Goal: Task Accomplishment & Management: Use online tool/utility

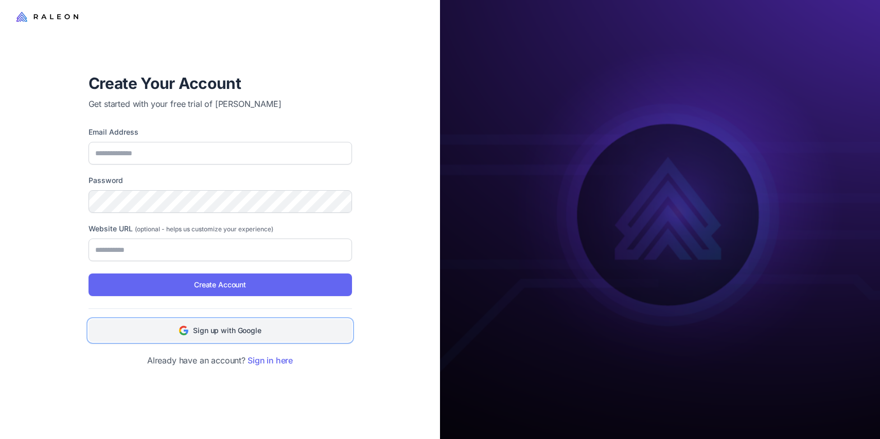
click at [218, 330] on span "Sign up with Google" at bounding box center [227, 330] width 68 height 11
type input "**********"
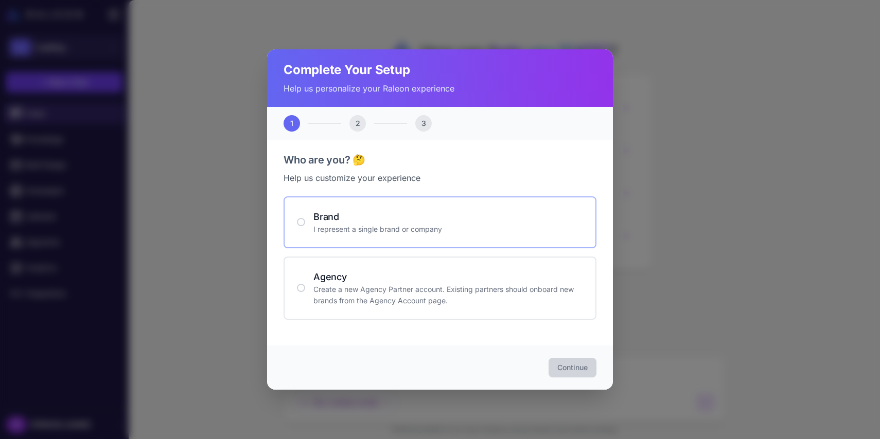
click at [357, 216] on h4 "Brand" at bounding box center [448, 217] width 270 height 14
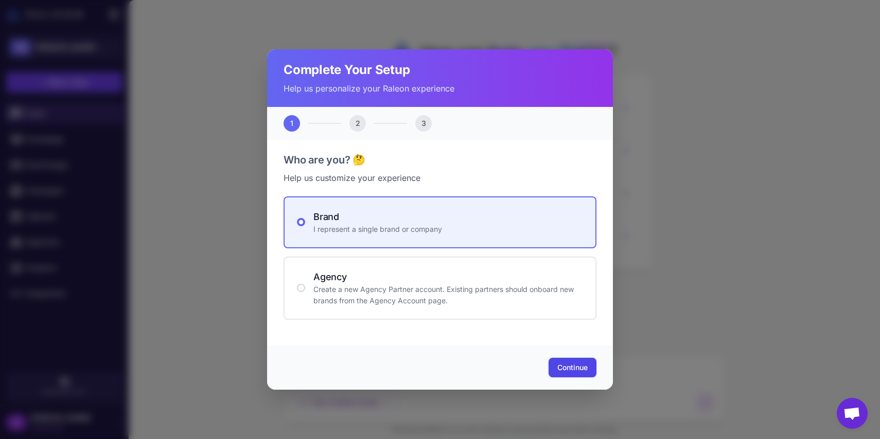
click at [580, 370] on span "Continue" at bounding box center [572, 368] width 30 height 10
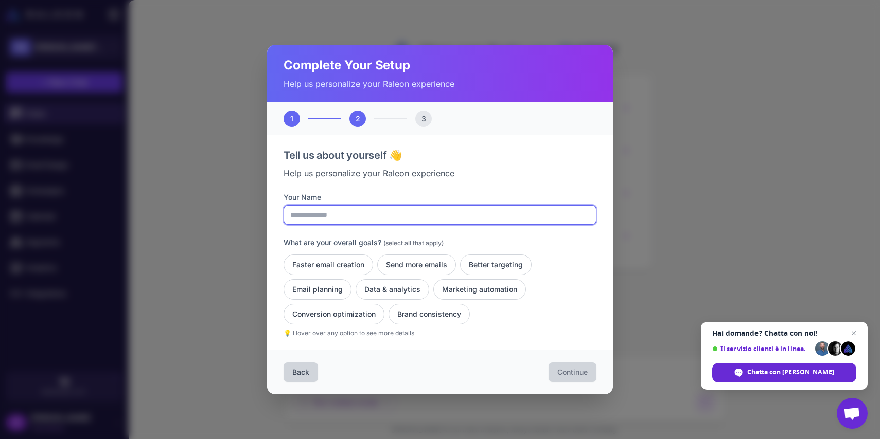
click at [382, 208] on input "Your Name" at bounding box center [440, 215] width 313 height 20
type input "**********"
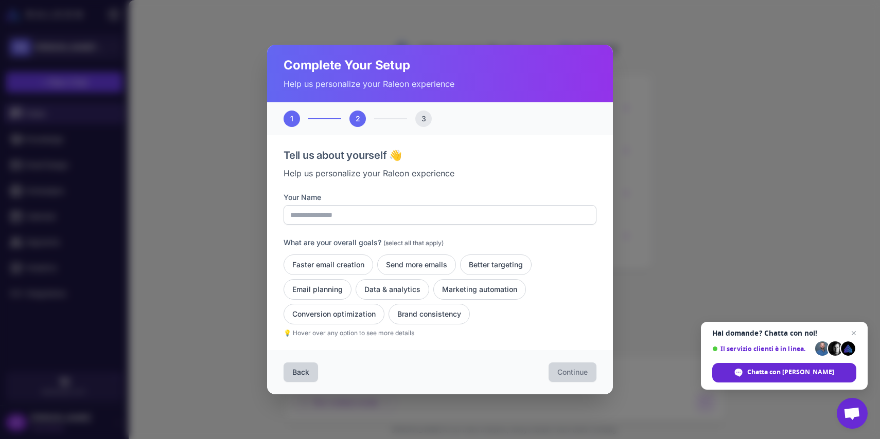
click at [521, 234] on div "**********" at bounding box center [440, 265] width 313 height 146
click at [321, 265] on button "Faster email creation" at bounding box center [329, 265] width 90 height 21
click at [324, 284] on button "Email planning" at bounding box center [318, 289] width 68 height 21
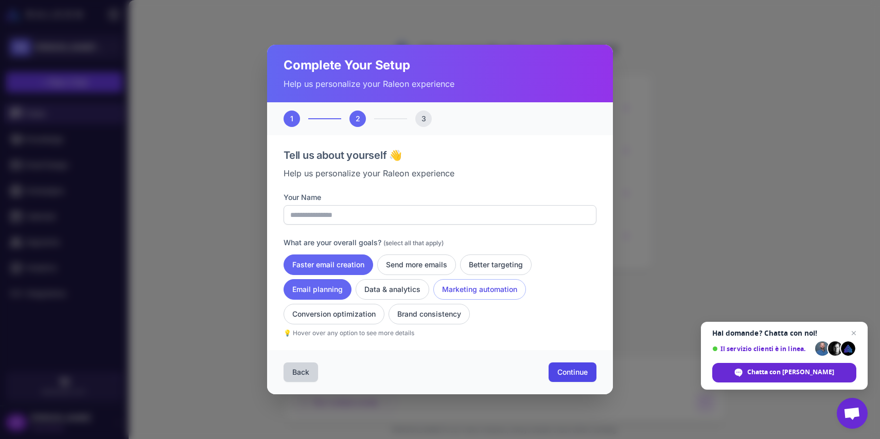
click at [461, 289] on button "Marketing automation" at bounding box center [479, 289] width 93 height 21
click at [443, 312] on button "Brand consistency" at bounding box center [429, 314] width 81 height 21
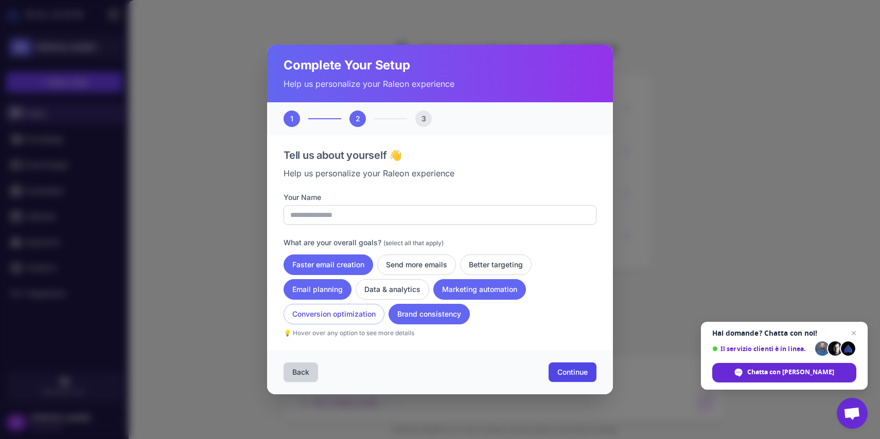
click at [377, 322] on button "Conversion optimization" at bounding box center [334, 314] width 101 height 21
click at [488, 272] on button "Better targeting" at bounding box center [496, 265] width 72 height 21
click at [570, 377] on span "Continue" at bounding box center [572, 372] width 30 height 10
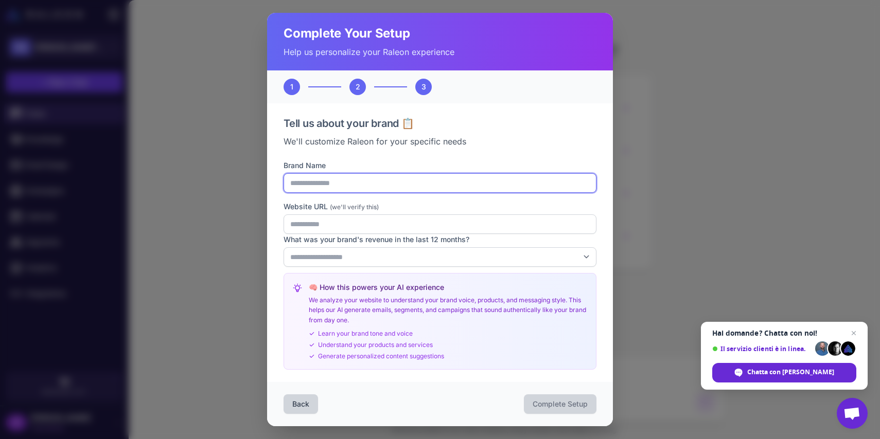
click at [370, 182] on input "Brand Name" at bounding box center [440, 183] width 313 height 20
type input "****"
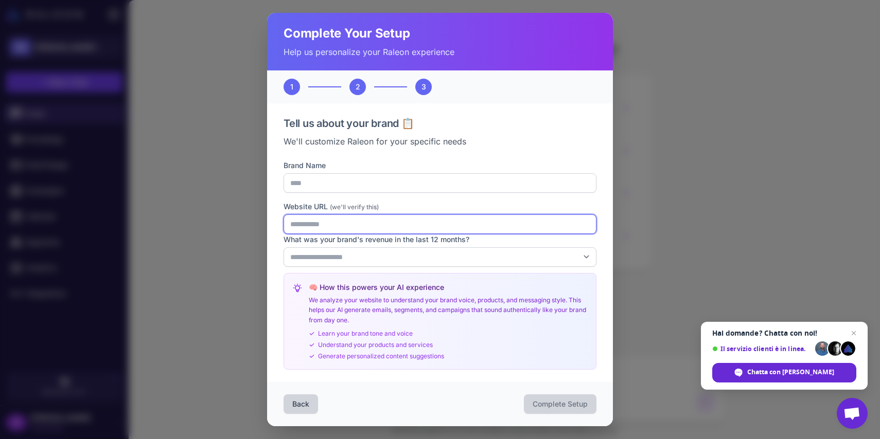
click at [363, 224] on input "Website URL (we'll verify this)" at bounding box center [440, 225] width 313 height 20
type input "**********"
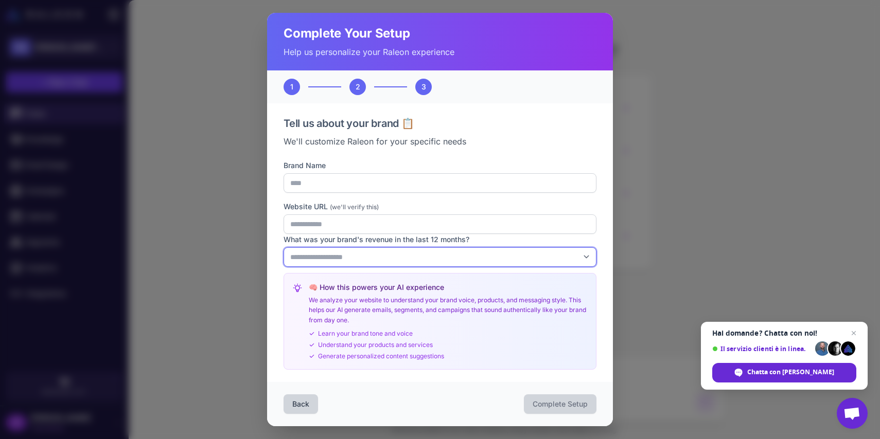
click at [366, 259] on select "**********" at bounding box center [440, 258] width 313 height 20
select select "*******"
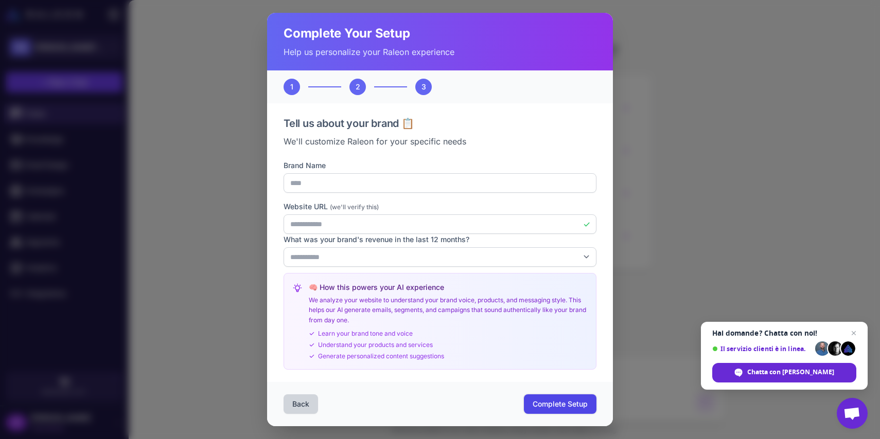
click at [575, 402] on span "Complete Setup" at bounding box center [560, 404] width 55 height 10
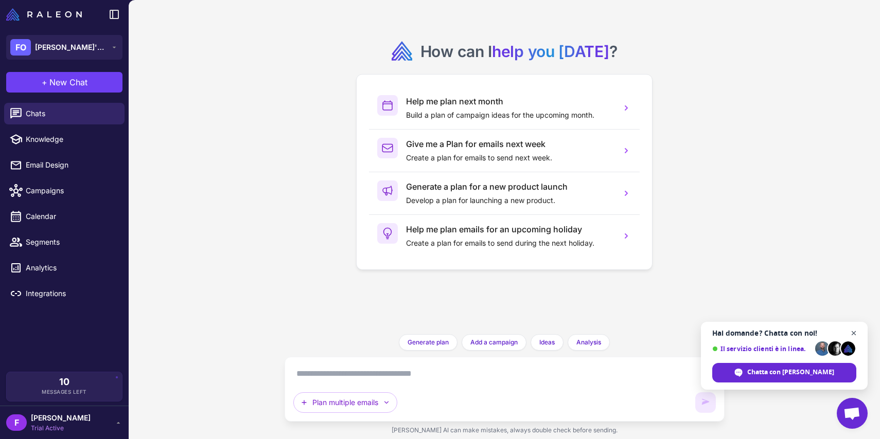
click at [856, 331] on span "Aprire la chat" at bounding box center [854, 333] width 13 height 13
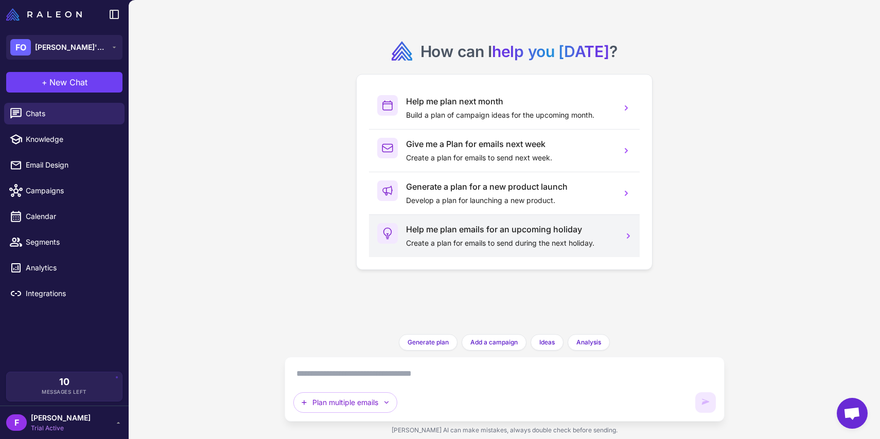
click at [482, 219] on div "Help me plan emails for an upcoming holiday Create a plan for emails to send du…" at bounding box center [504, 236] width 271 height 43
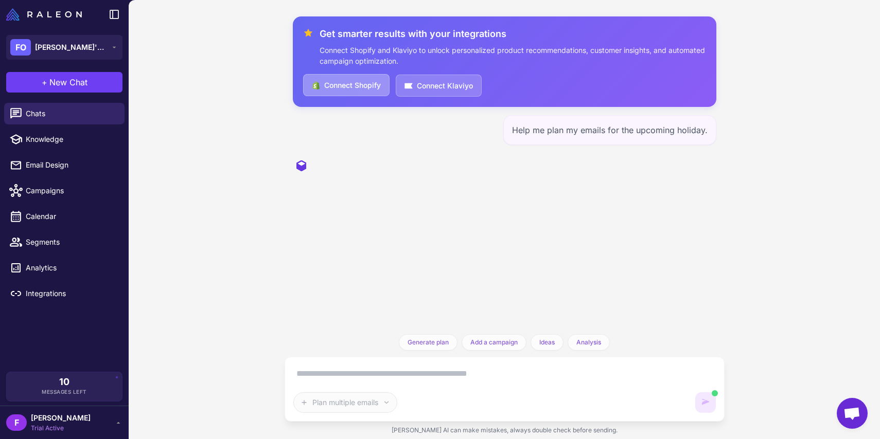
click at [350, 86] on button "Connect Shopify" at bounding box center [346, 85] width 86 height 22
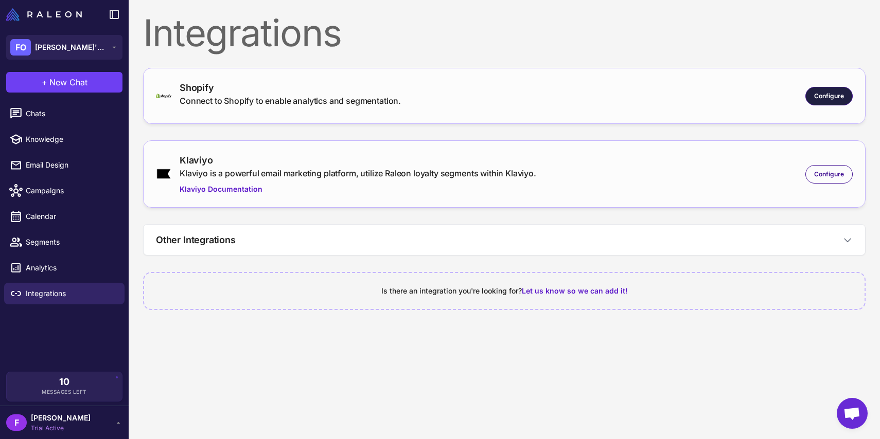
click at [835, 96] on span "Configure" at bounding box center [829, 96] width 30 height 9
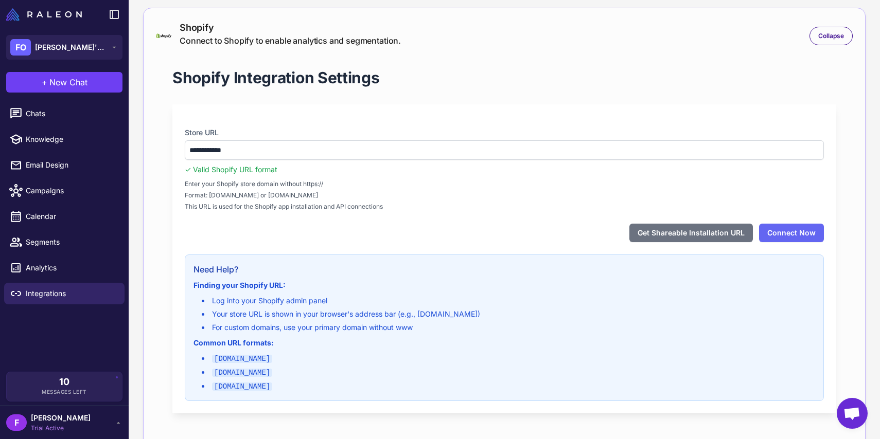
scroll to position [76, 0]
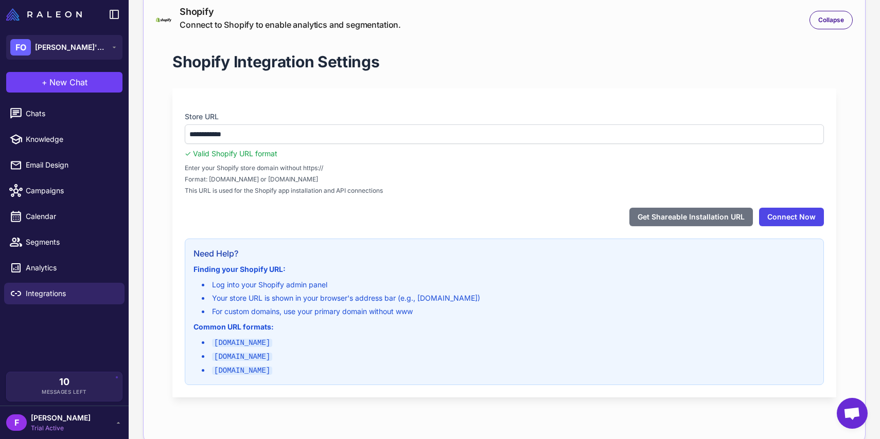
click at [786, 213] on button "Connect Now" at bounding box center [791, 217] width 65 height 19
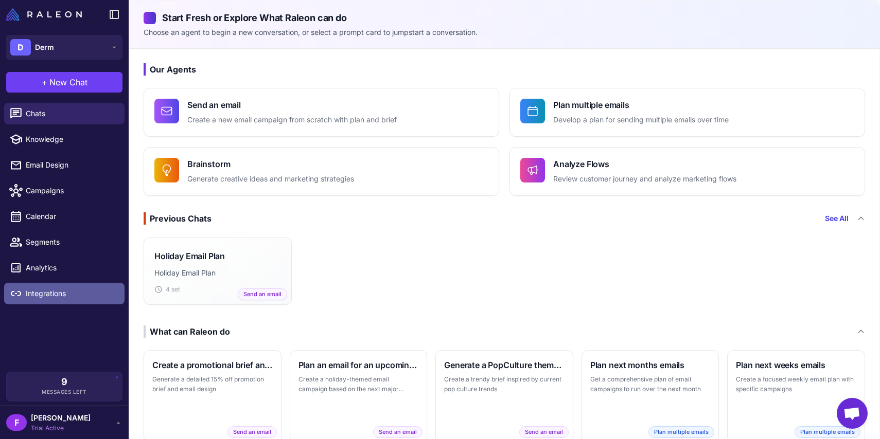
click at [55, 297] on span "Integrations" at bounding box center [71, 293] width 91 height 11
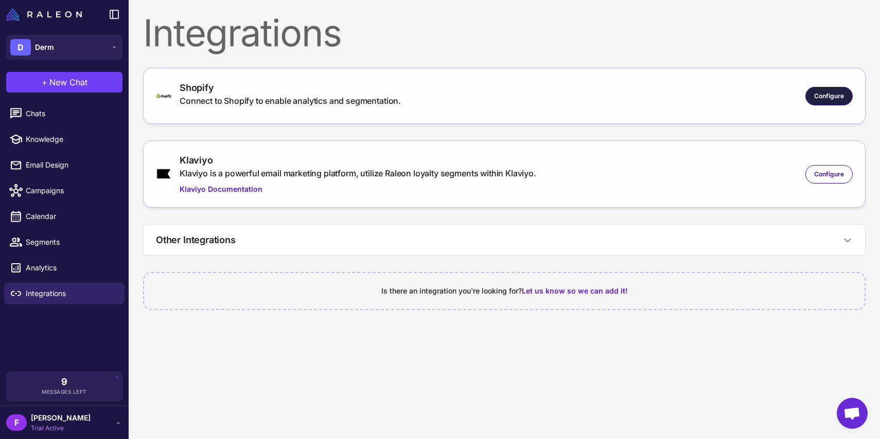
click at [825, 89] on div "Configure" at bounding box center [828, 96] width 47 height 19
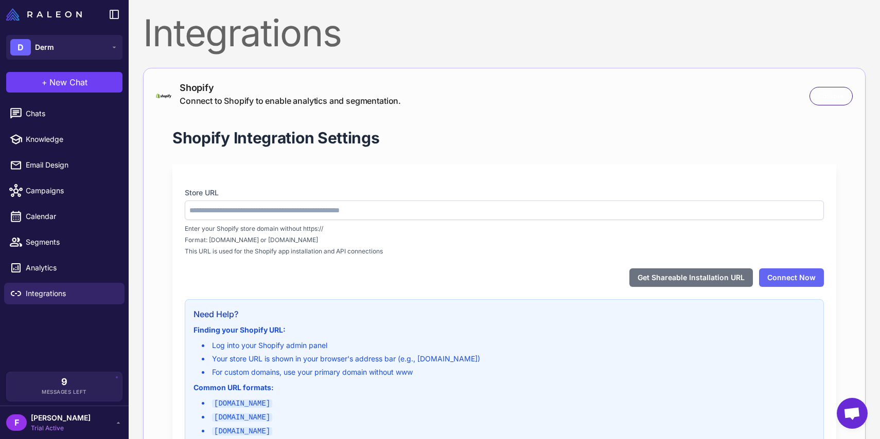
type input "**********"
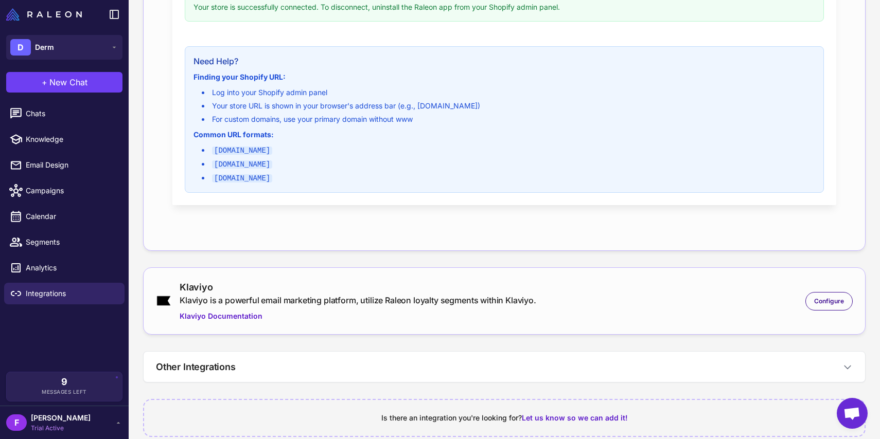
scroll to position [321, 0]
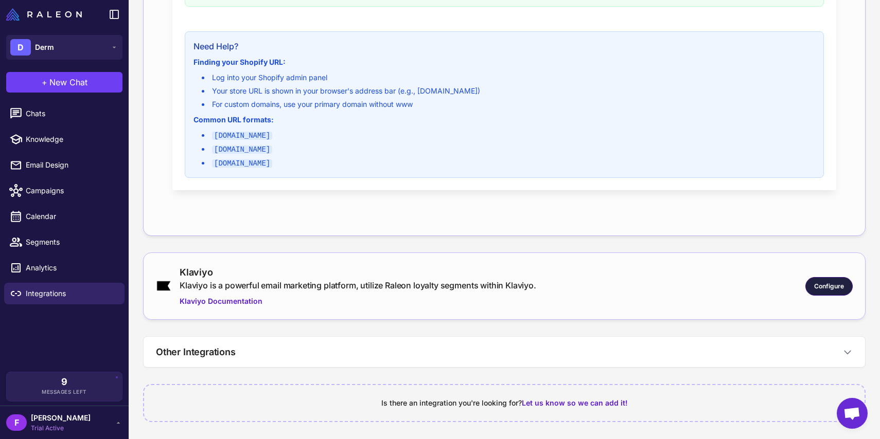
click at [840, 291] on div "Configure" at bounding box center [828, 286] width 47 height 19
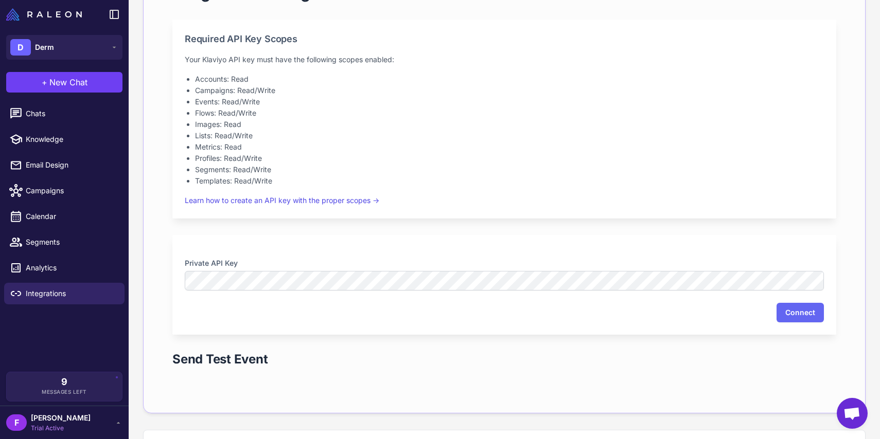
scroll to position [670, 0]
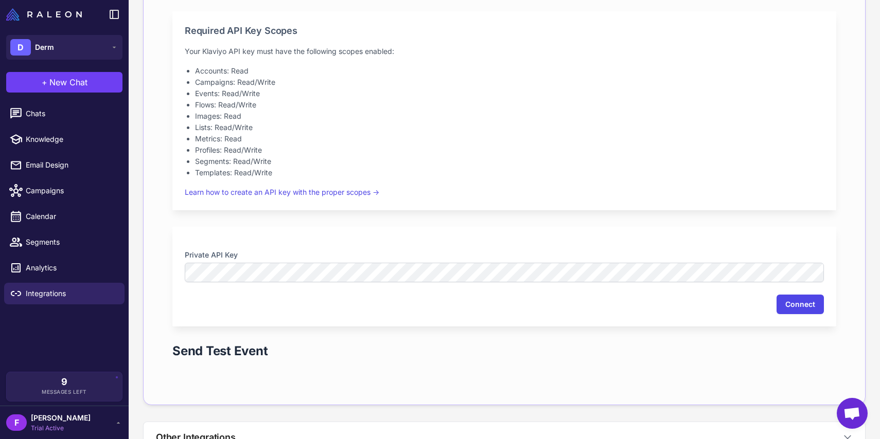
click at [811, 308] on button "Connect" at bounding box center [800, 305] width 47 height 20
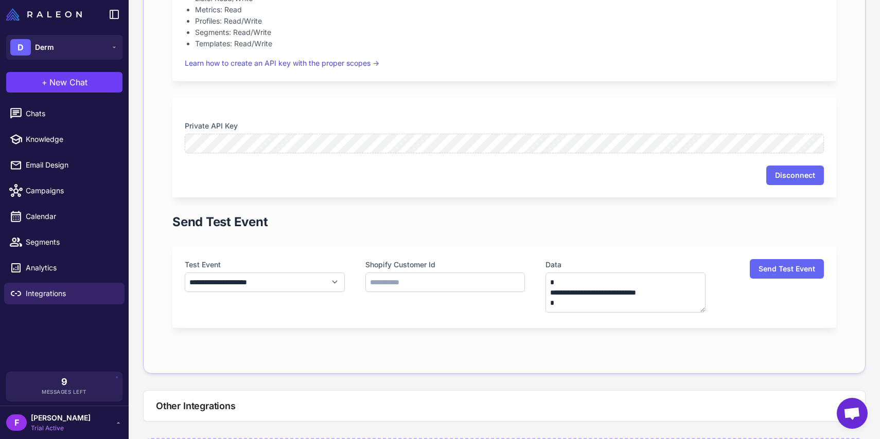
scroll to position [853, 0]
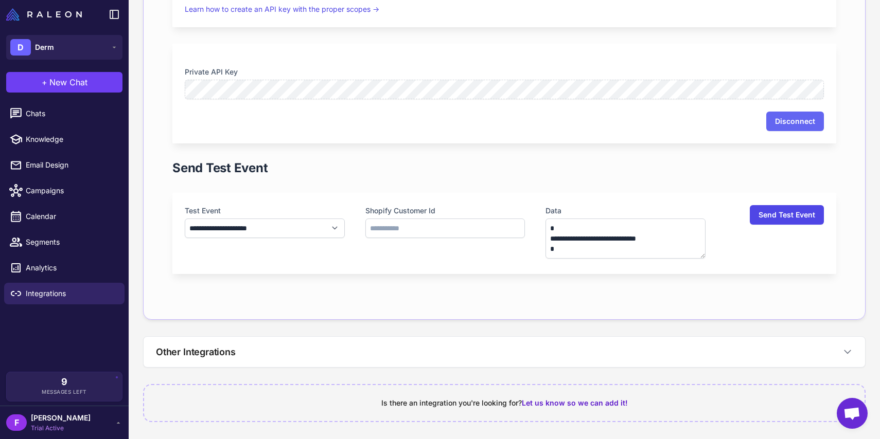
click at [779, 218] on button "Send Test Event" at bounding box center [787, 215] width 74 height 20
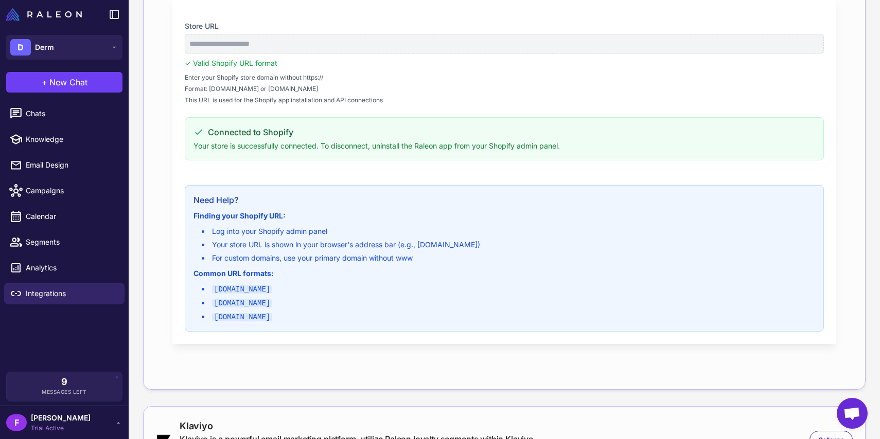
scroll to position [0, 0]
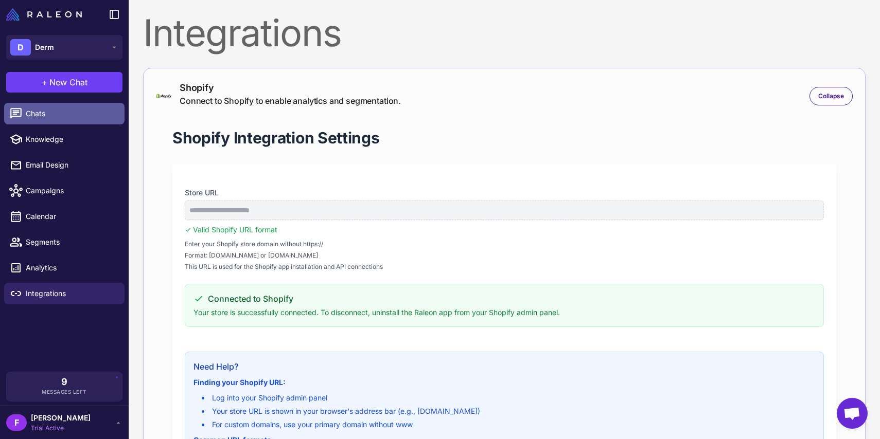
click at [60, 115] on span "Chats" at bounding box center [71, 113] width 91 height 11
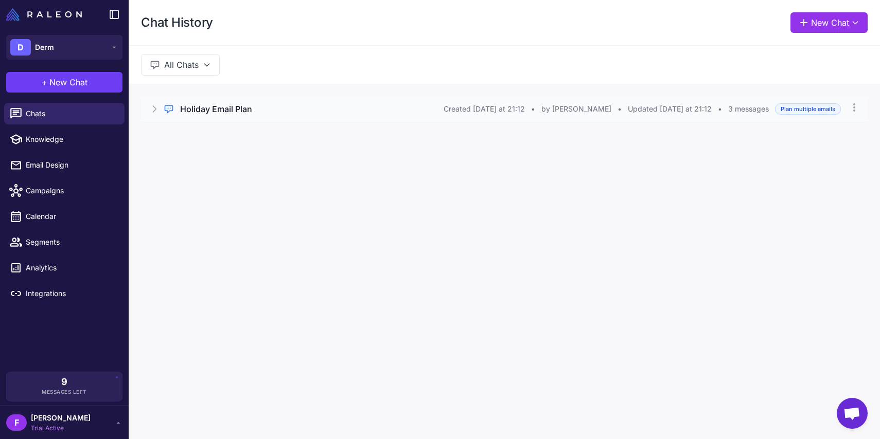
click at [380, 115] on div "Holiday Email Plan" at bounding box center [311, 109] width 263 height 12
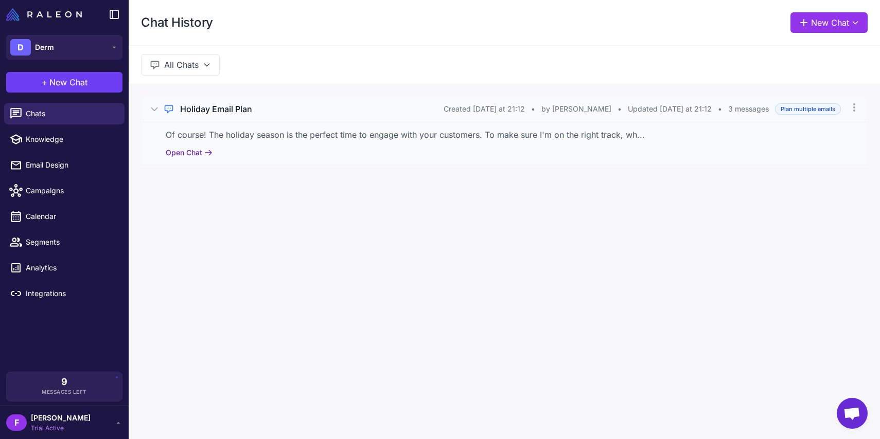
click at [211, 151] on icon at bounding box center [208, 153] width 8 height 8
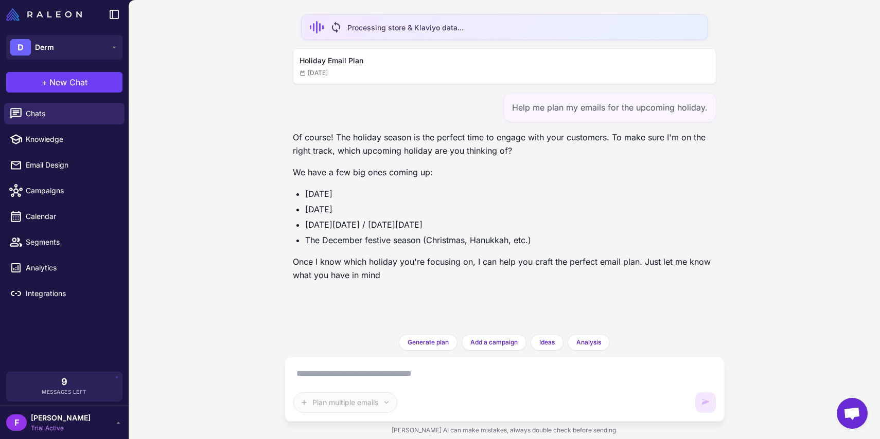
click at [411, 368] on textarea at bounding box center [504, 374] width 423 height 16
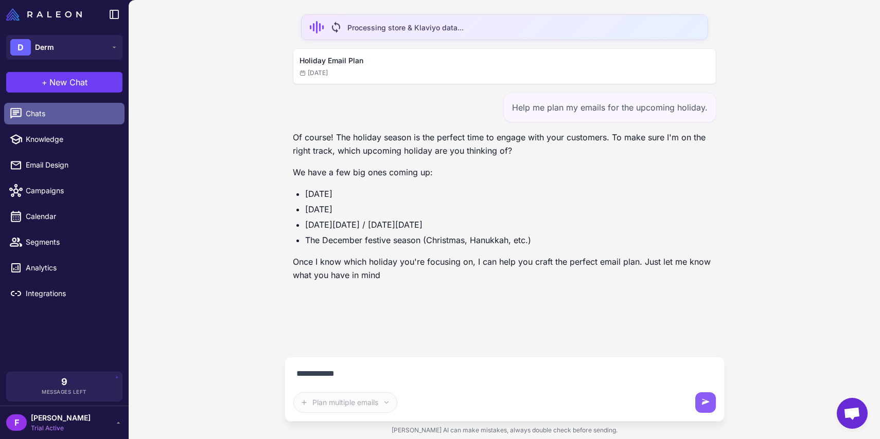
type textarea "**********"
click at [62, 108] on link "Chats" at bounding box center [64, 114] width 120 height 22
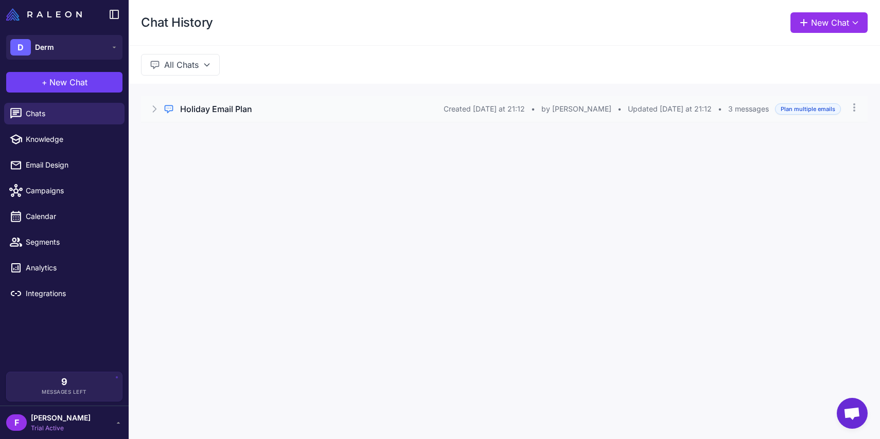
click at [859, 108] on div "Regular Chat Holiday Email Plan Created Today at 21:12 • by Filippo Lovadina • …" at bounding box center [504, 109] width 727 height 26
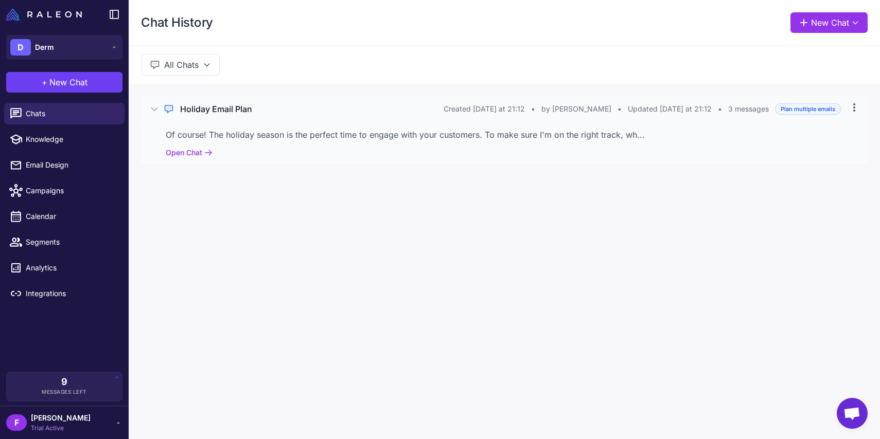
click at [855, 109] on icon at bounding box center [854, 107] width 10 height 10
click at [818, 160] on button "Delete" at bounding box center [810, 152] width 98 height 20
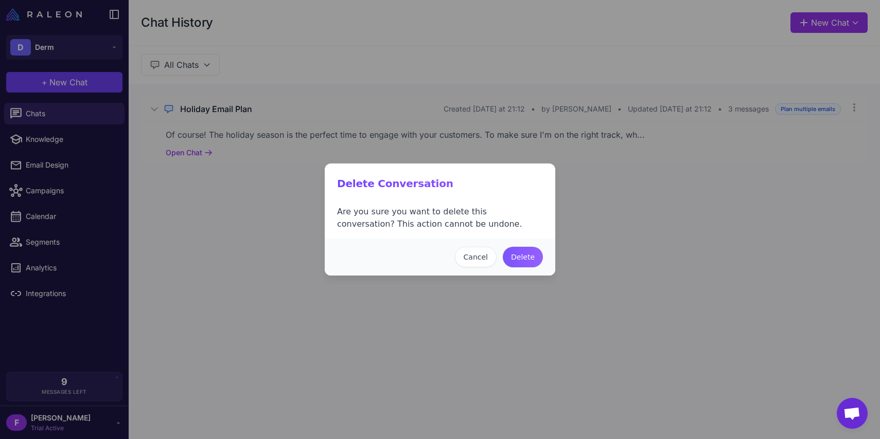
click at [519, 263] on button "Delete" at bounding box center [523, 257] width 40 height 21
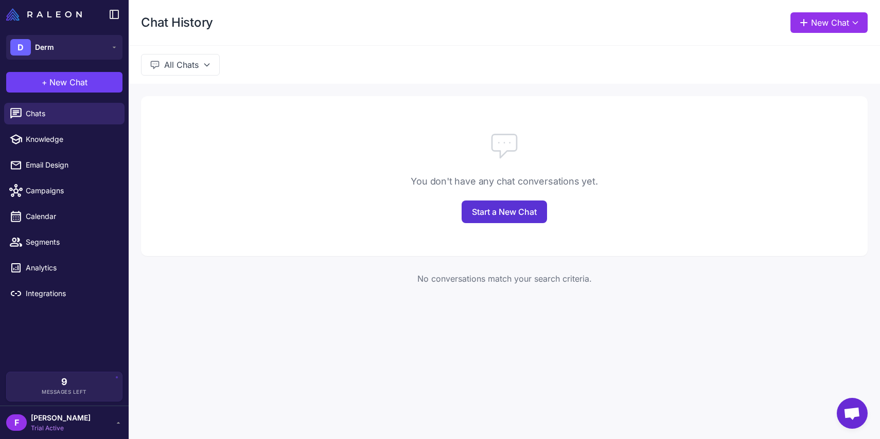
click at [514, 212] on link "Start a New Chat" at bounding box center [504, 212] width 85 height 23
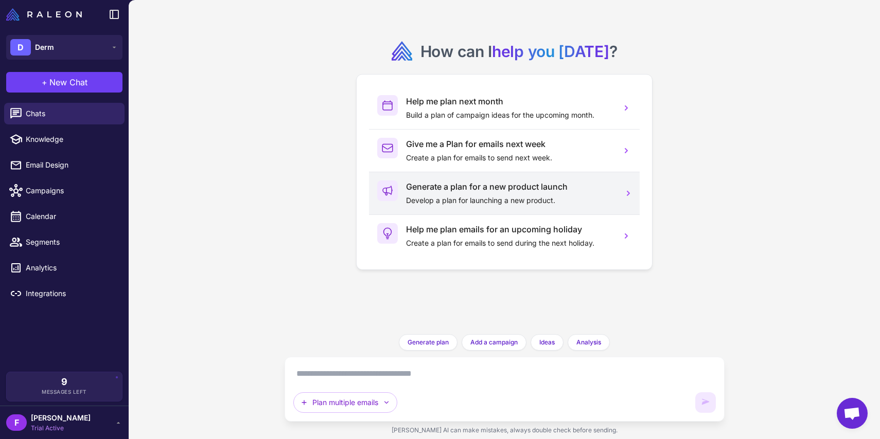
click at [496, 200] on p "Develop a plan for launching a new product." at bounding box center [509, 200] width 207 height 11
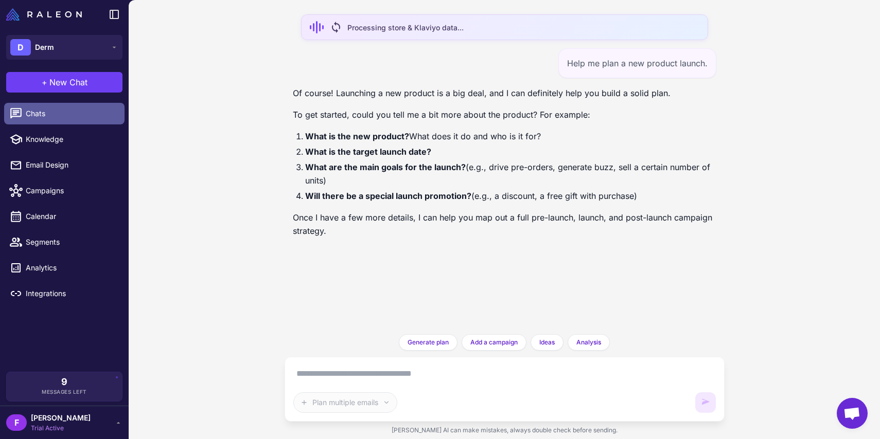
click at [80, 113] on span "Chats" at bounding box center [71, 113] width 91 height 11
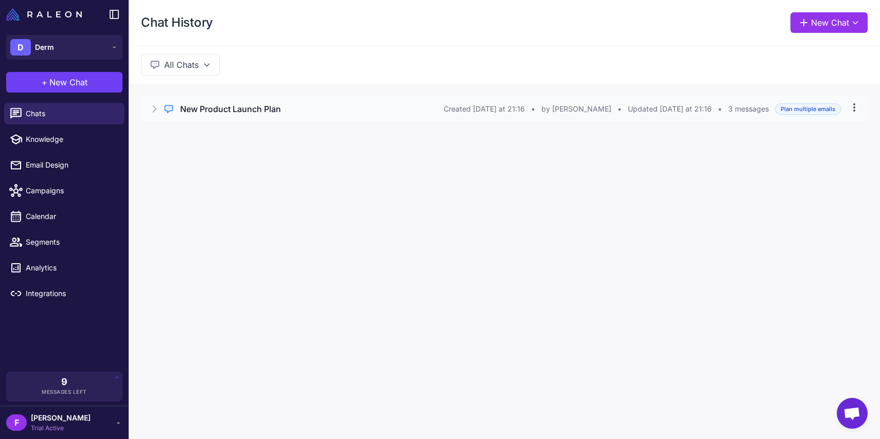
click at [855, 105] on icon at bounding box center [854, 107] width 10 height 10
click at [824, 151] on button "Delete" at bounding box center [810, 152] width 98 height 20
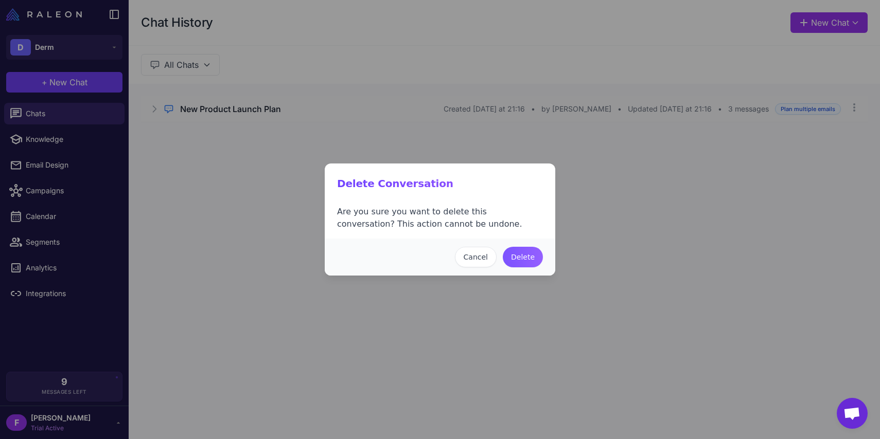
click at [532, 260] on button "Delete" at bounding box center [523, 257] width 40 height 21
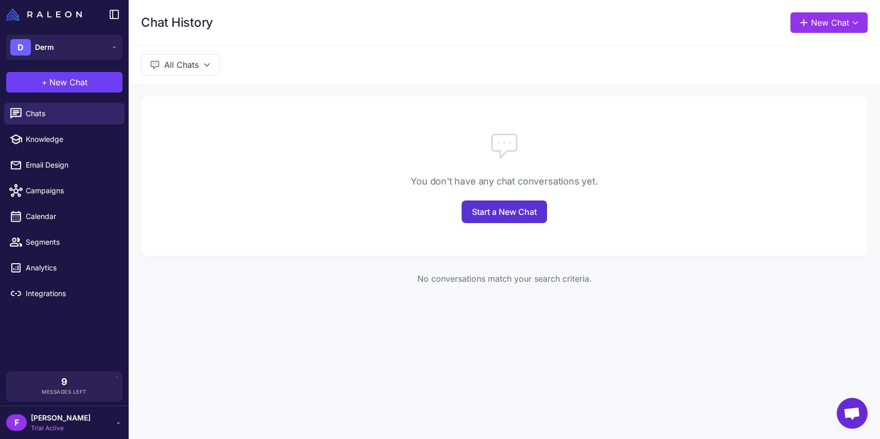
click at [498, 209] on link "Start a New Chat" at bounding box center [504, 212] width 85 height 23
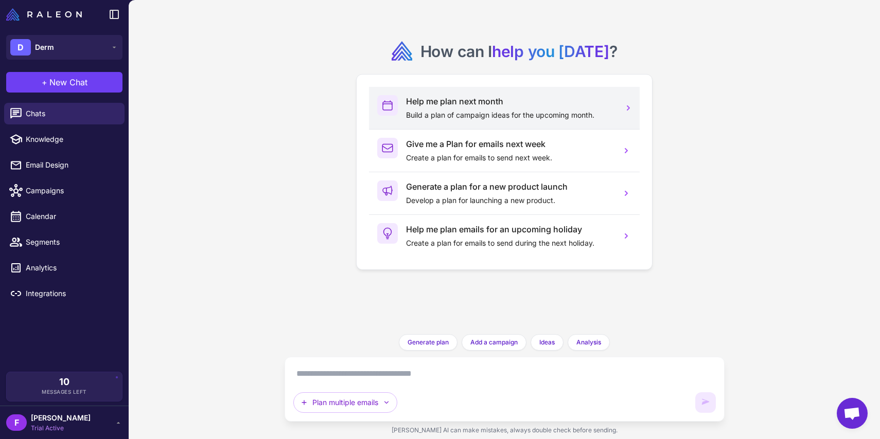
click at [496, 103] on h3 "Help me plan next month" at bounding box center [509, 101] width 207 height 12
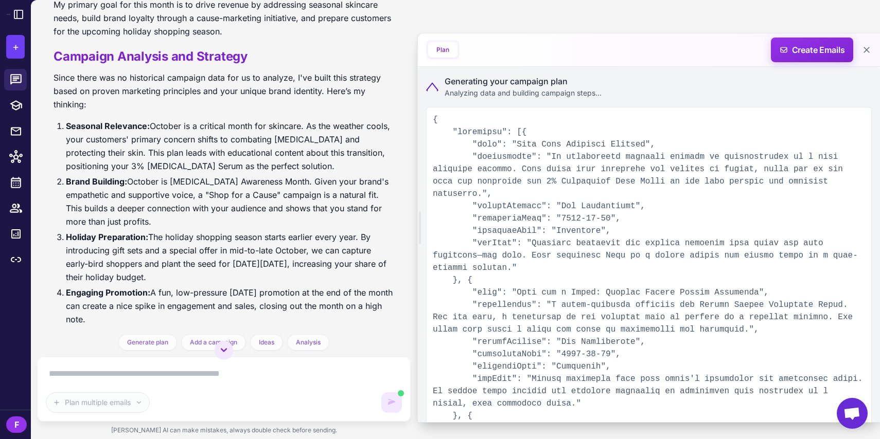
scroll to position [119, 0]
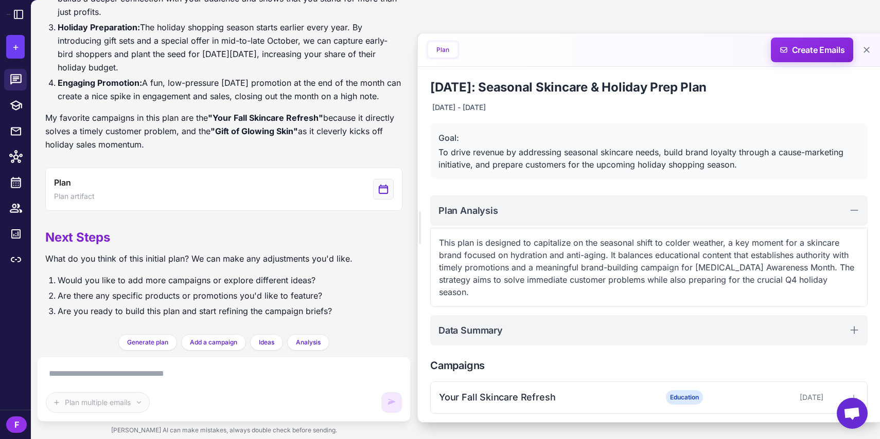
scroll to position [377, 0]
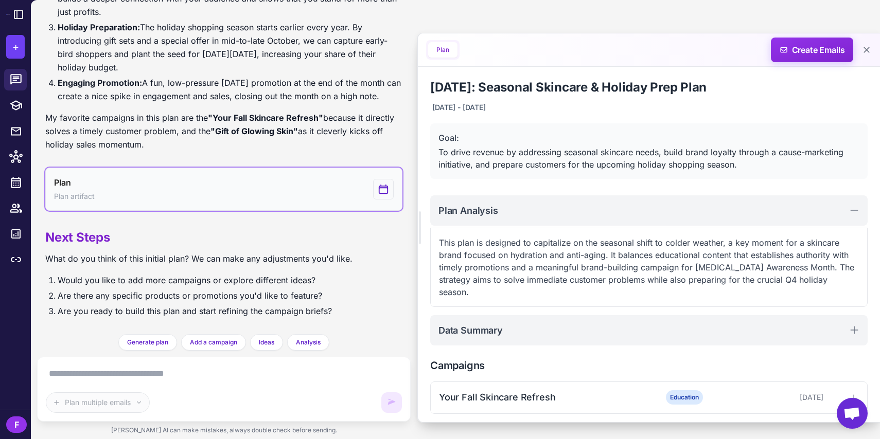
click at [162, 190] on button "Plan Plan artifact" at bounding box center [223, 189] width 357 height 43
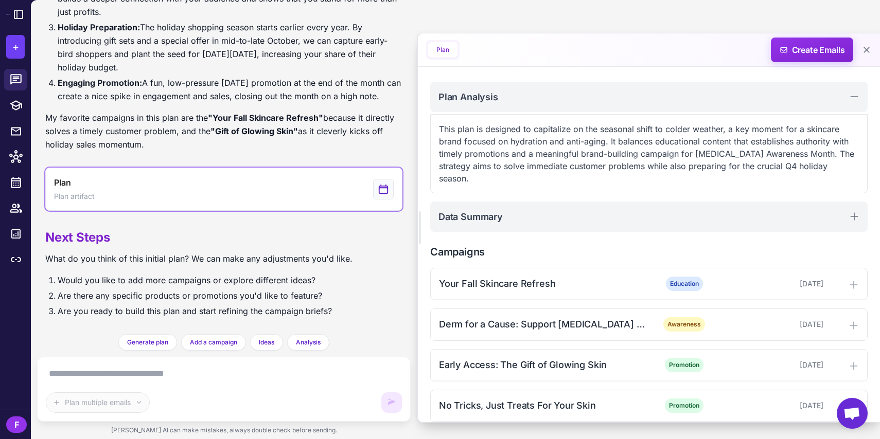
scroll to position [378, 0]
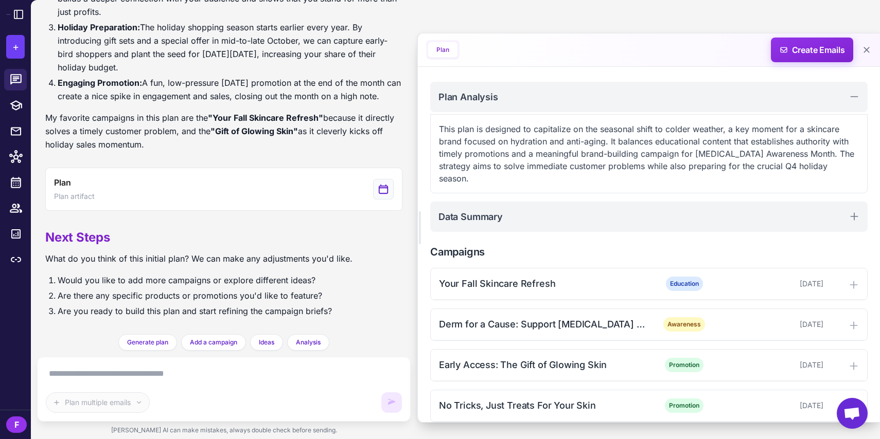
click at [132, 382] on div "Plan multiple emails" at bounding box center [224, 389] width 356 height 47
click at [132, 374] on textarea at bounding box center [224, 374] width 356 height 16
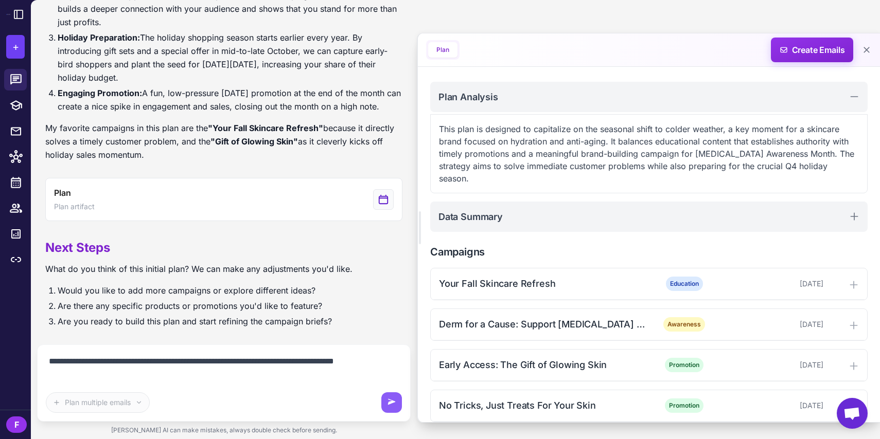
scroll to position [368, 0]
type textarea "**********"
click at [382, 396] on button at bounding box center [391, 403] width 21 height 21
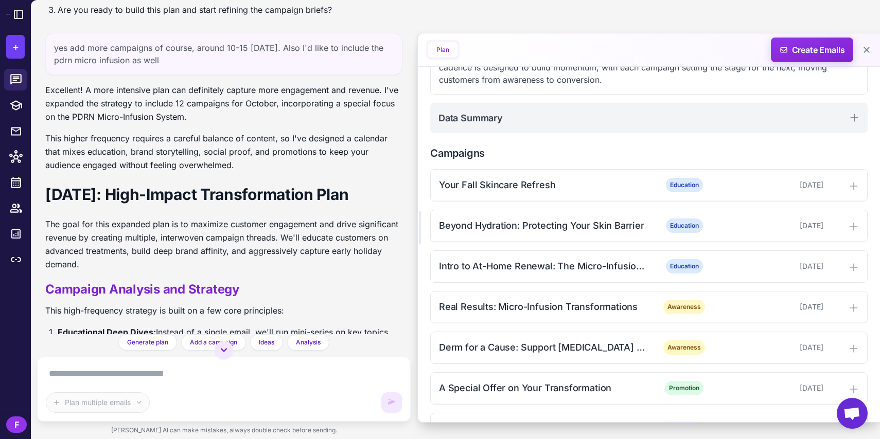
scroll to position [224, 0]
click at [855, 183] on icon at bounding box center [854, 187] width 10 height 10
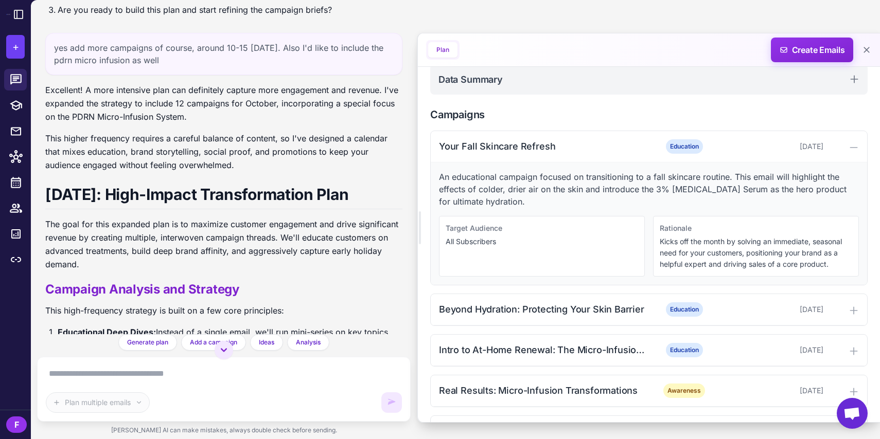
scroll to position [298, 0]
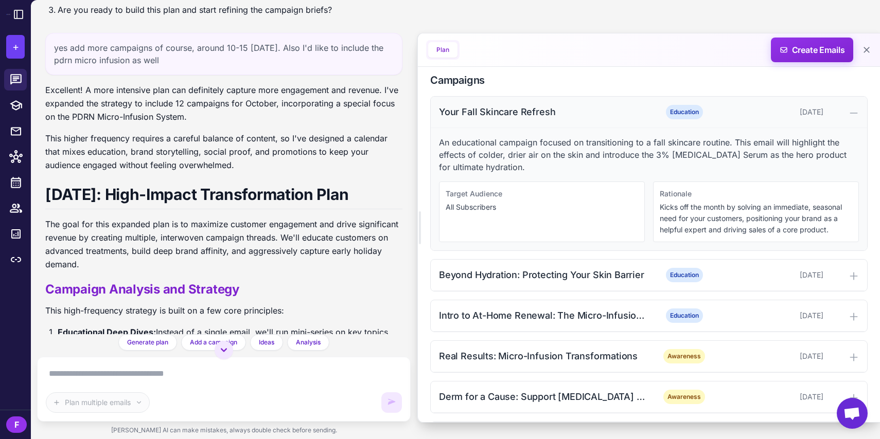
click at [598, 119] on div "Your Fall Skincare Refresh Education October 2, 2025" at bounding box center [649, 112] width 436 height 31
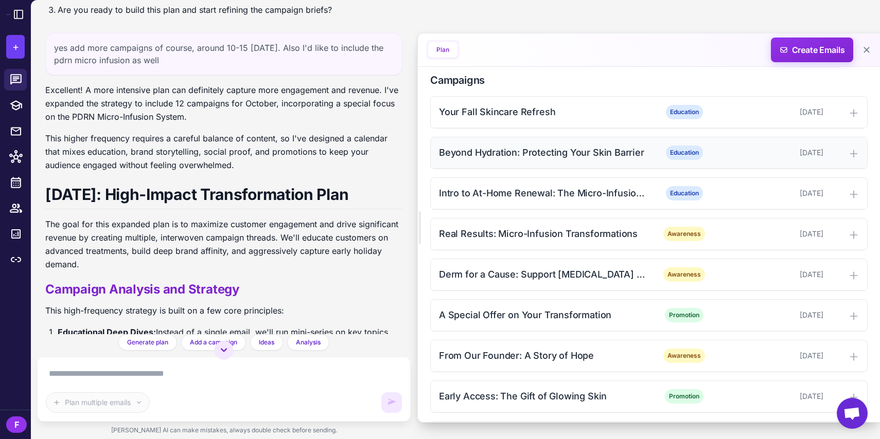
click at [595, 139] on div "Beyond Hydration: Protecting Your Skin Barrier Education October 5, 2025" at bounding box center [649, 152] width 436 height 31
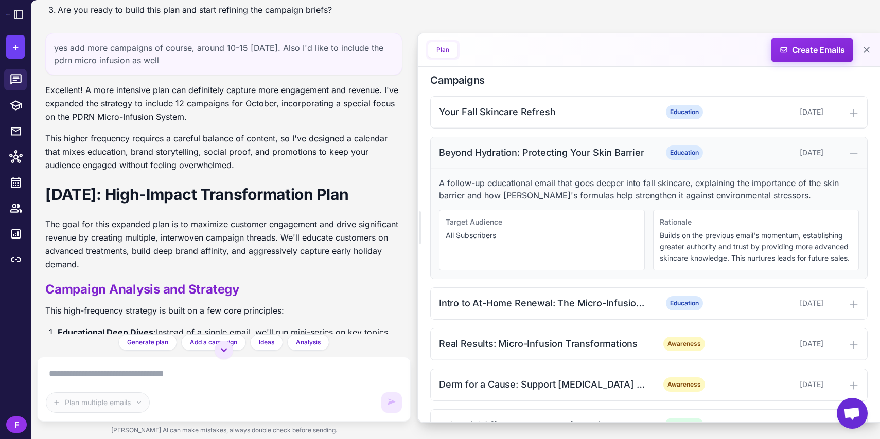
click at [587, 149] on div "Beyond Hydration: Protecting Your Skin Barrier" at bounding box center [543, 153] width 208 height 14
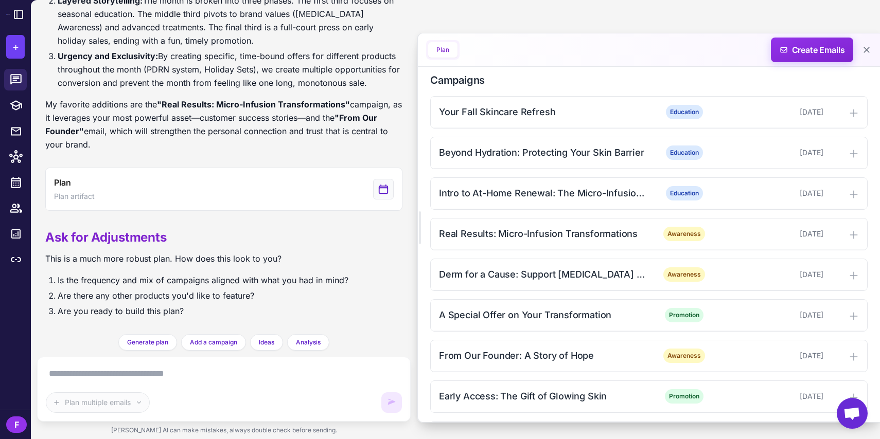
scroll to position [1087, 0]
click at [546, 108] on div "Your Fall Skincare Refresh" at bounding box center [543, 112] width 208 height 14
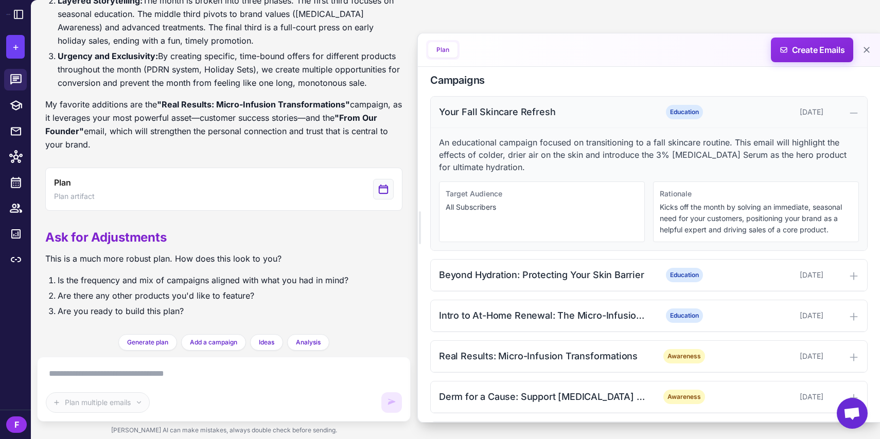
click at [590, 108] on div "Your Fall Skincare Refresh" at bounding box center [543, 112] width 208 height 14
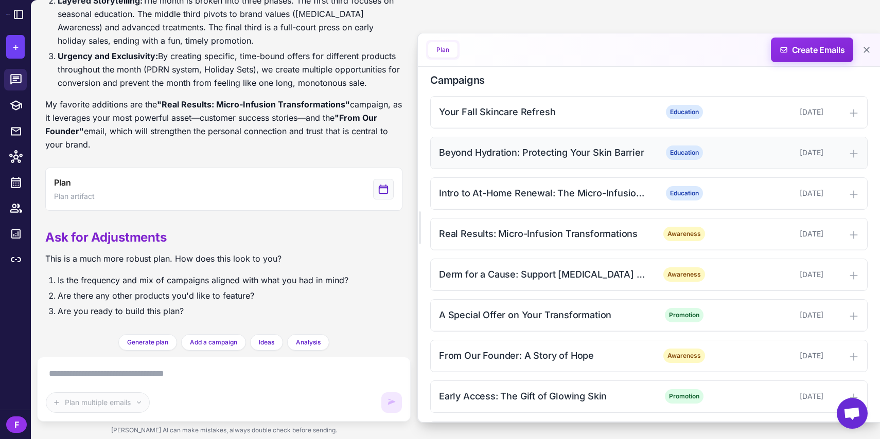
click at [576, 153] on div "Beyond Hydration: Protecting Your Skin Barrier" at bounding box center [543, 153] width 208 height 14
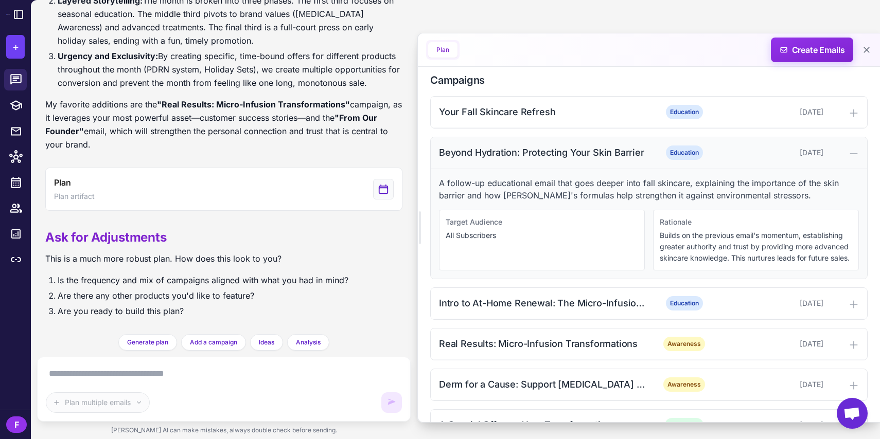
click at [573, 159] on div "Beyond Hydration: Protecting Your Skin Barrier" at bounding box center [543, 153] width 208 height 14
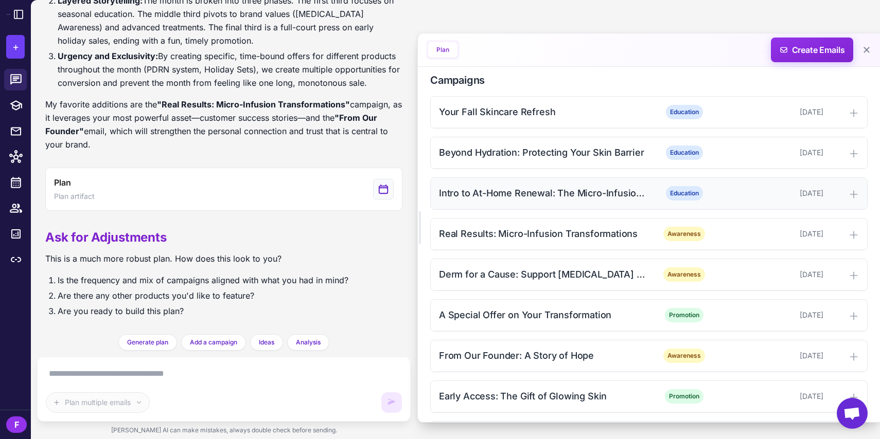
click at [563, 191] on div "Intro to At-Home Renewal: The Micro-Infusion System" at bounding box center [543, 193] width 208 height 14
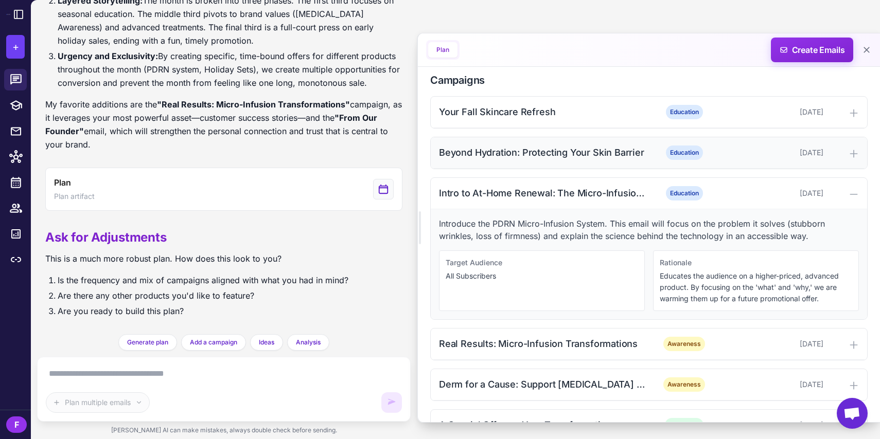
scroll to position [304, 0]
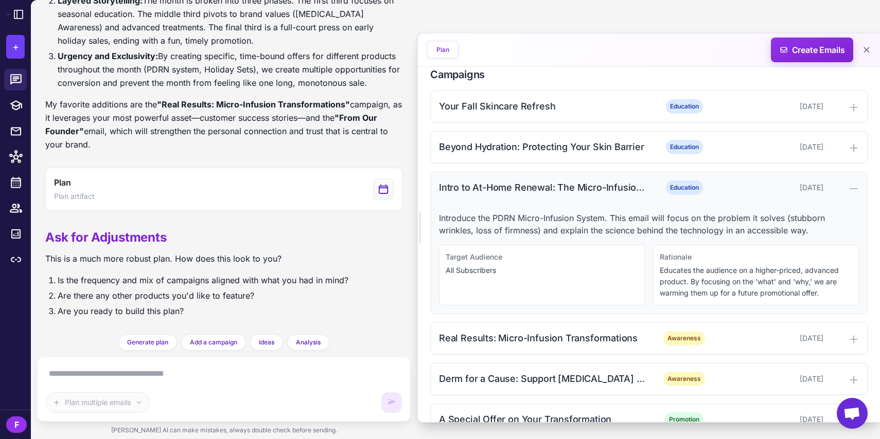
click at [553, 193] on div "Intro to At-Home Renewal: The Micro-Infusion System" at bounding box center [543, 188] width 208 height 14
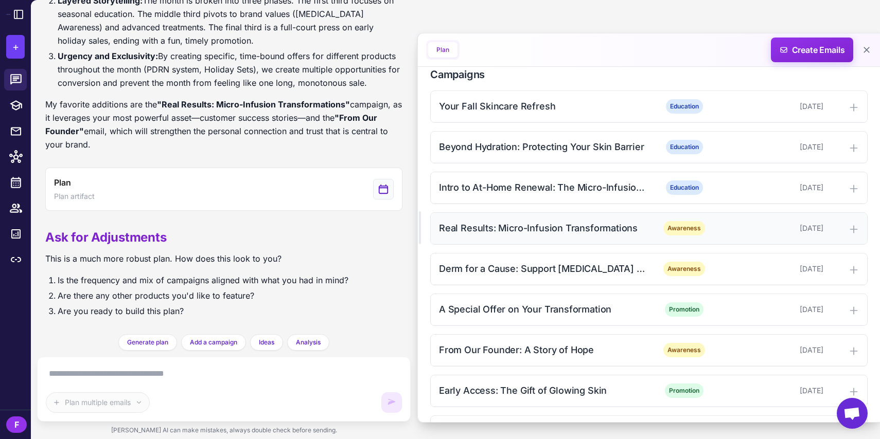
click at [553, 218] on div "Real Results: Micro-Infusion Transformations Awareness October 11, 2025" at bounding box center [649, 228] width 436 height 31
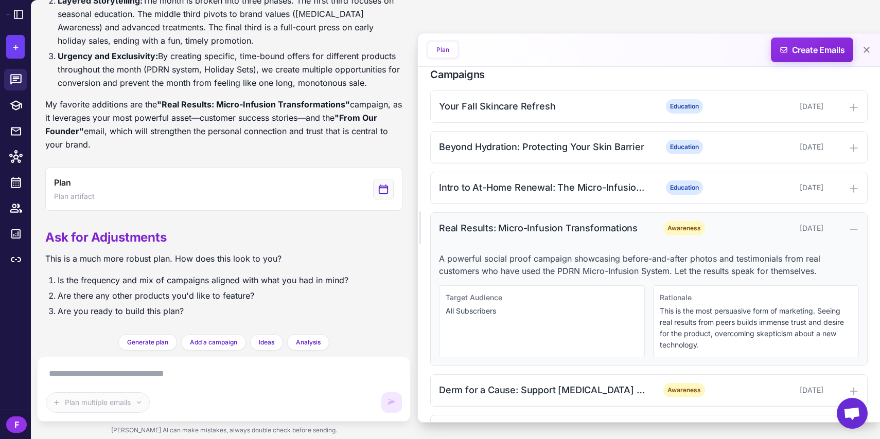
click at [556, 224] on div "Real Results: Micro-Infusion Transformations" at bounding box center [543, 228] width 208 height 14
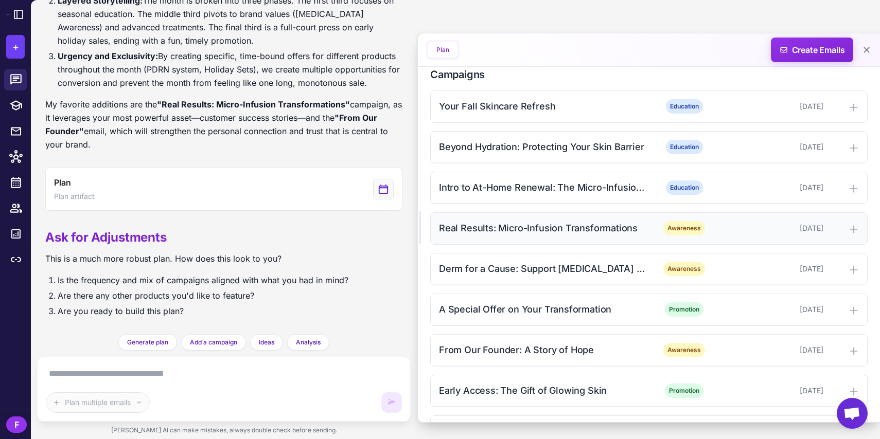
scroll to position [321, 0]
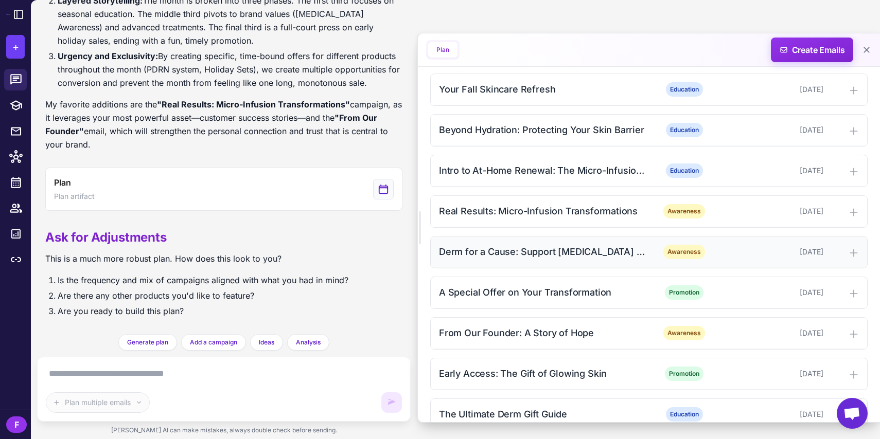
click at [558, 250] on div "Derm for a Cause: Support Breast Cancer Awareness" at bounding box center [543, 252] width 208 height 14
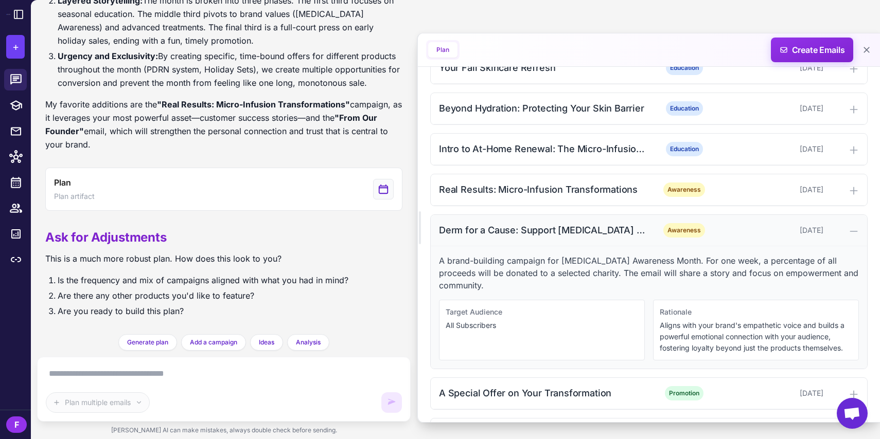
scroll to position [344, 0]
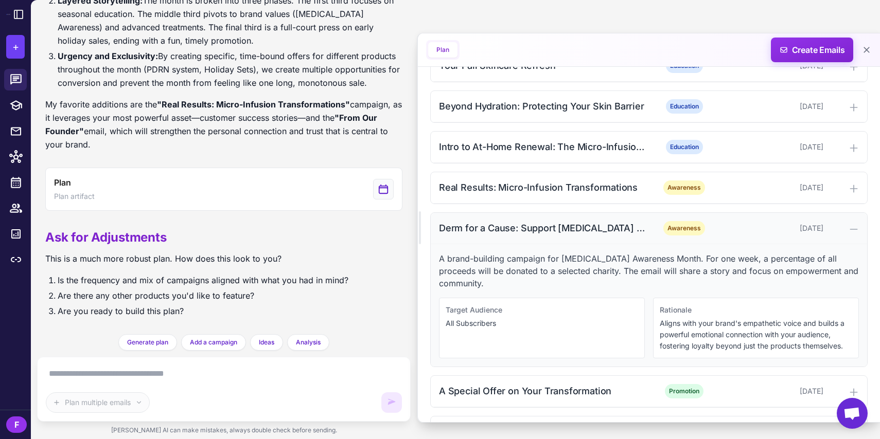
click at [569, 230] on div "Derm for a Cause: Support Breast Cancer Awareness" at bounding box center [543, 228] width 208 height 14
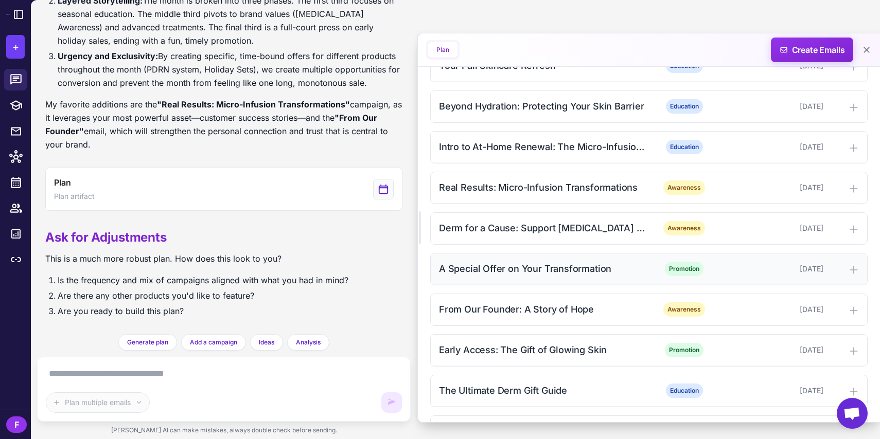
click at [560, 268] on div "A Special Offer on Your Transformation" at bounding box center [543, 269] width 208 height 14
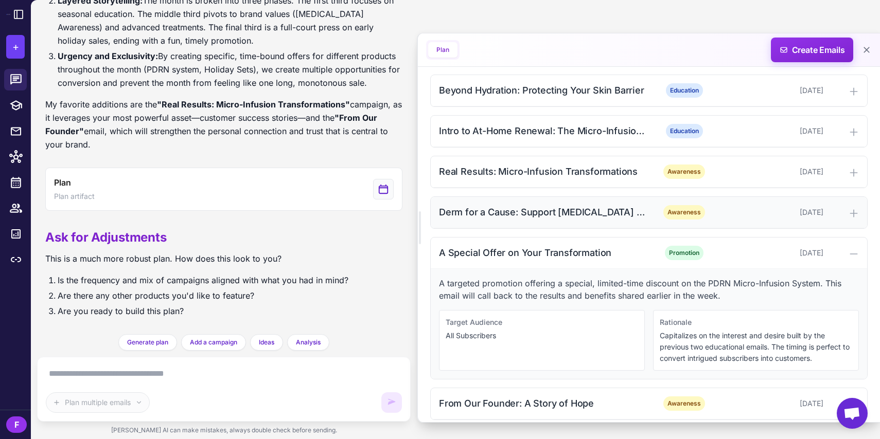
scroll to position [364, 0]
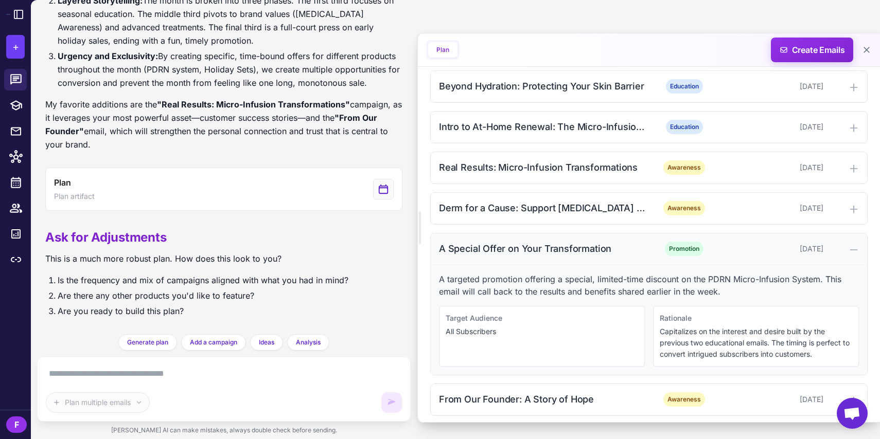
click at [559, 250] on div "A Special Offer on Your Transformation" at bounding box center [543, 249] width 208 height 14
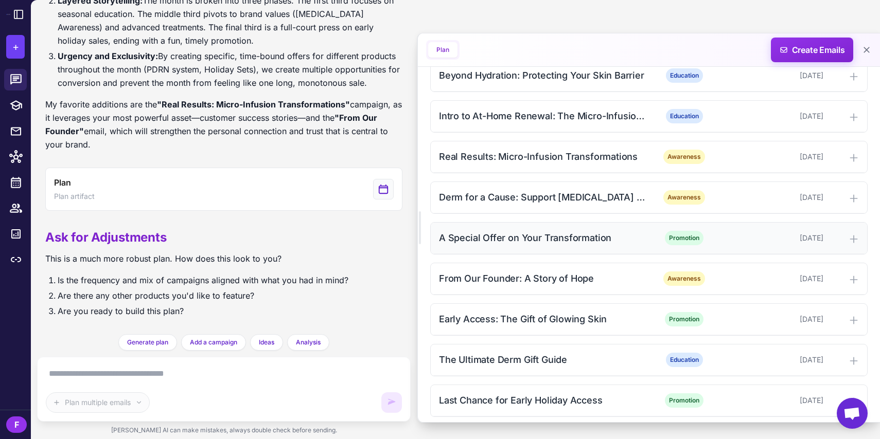
scroll to position [378, 0]
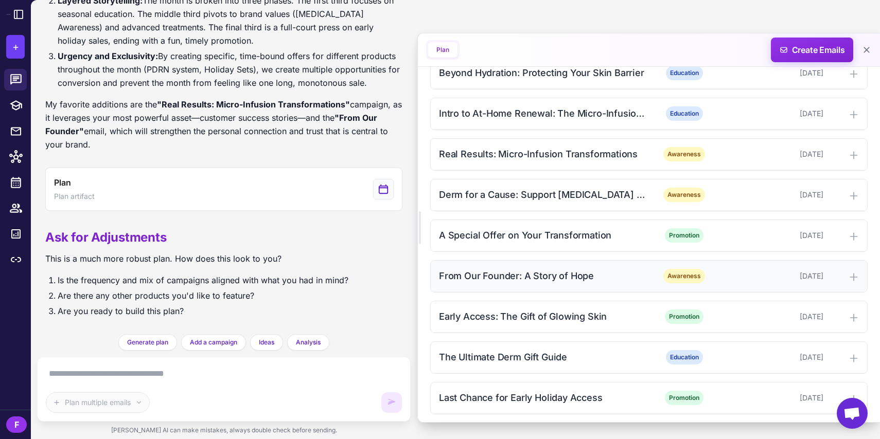
click at [563, 276] on div "From Our Founder: A Story of Hope" at bounding box center [543, 276] width 208 height 14
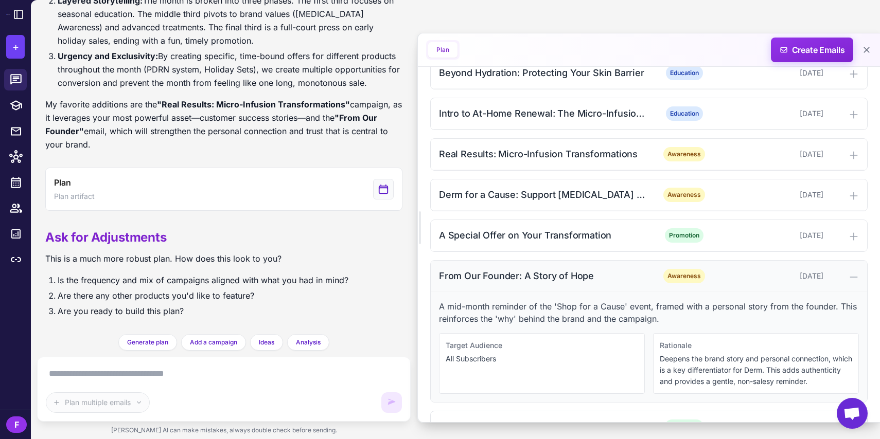
scroll to position [386, 0]
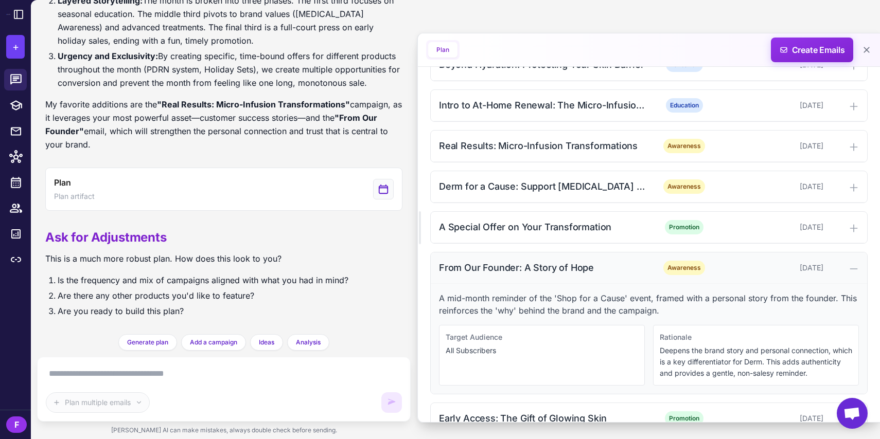
click at [563, 276] on div "From Our Founder: A Story of Hope Awareness October 19, 2025" at bounding box center [649, 268] width 436 height 31
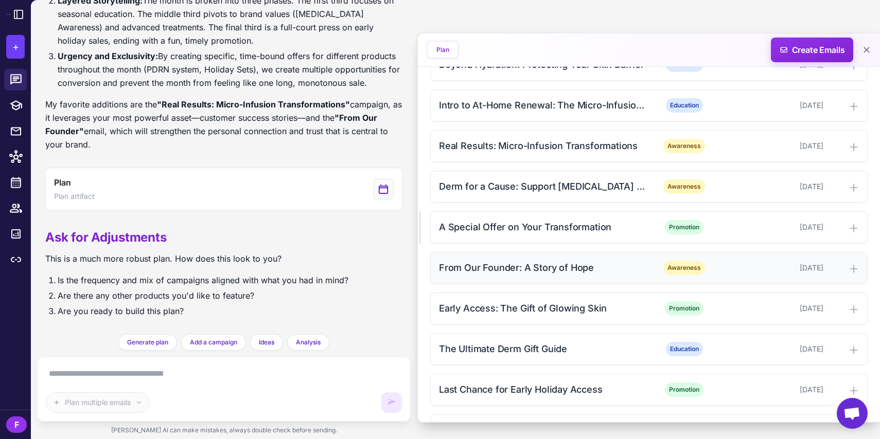
scroll to position [396, 0]
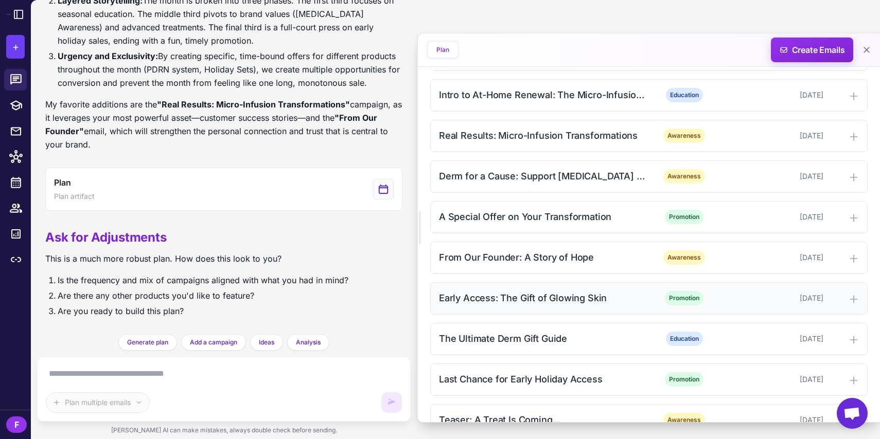
click at [565, 288] on div "Early Access: The Gift of Glowing Skin Promotion October 22, 2025" at bounding box center [649, 298] width 436 height 31
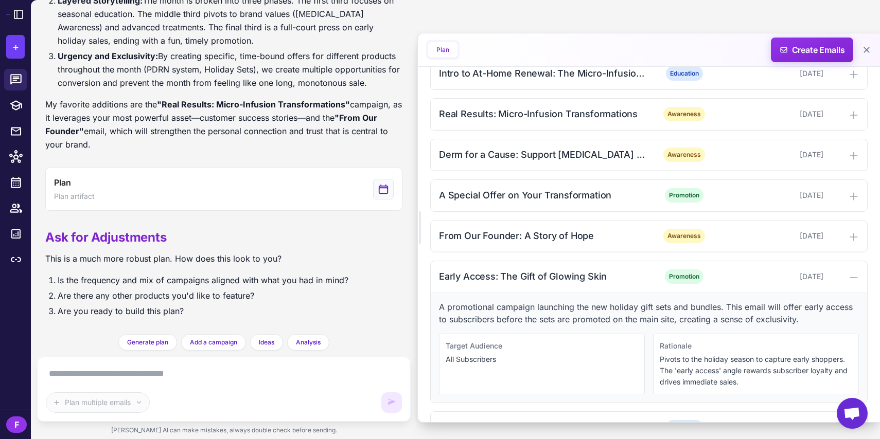
scroll to position [420, 0]
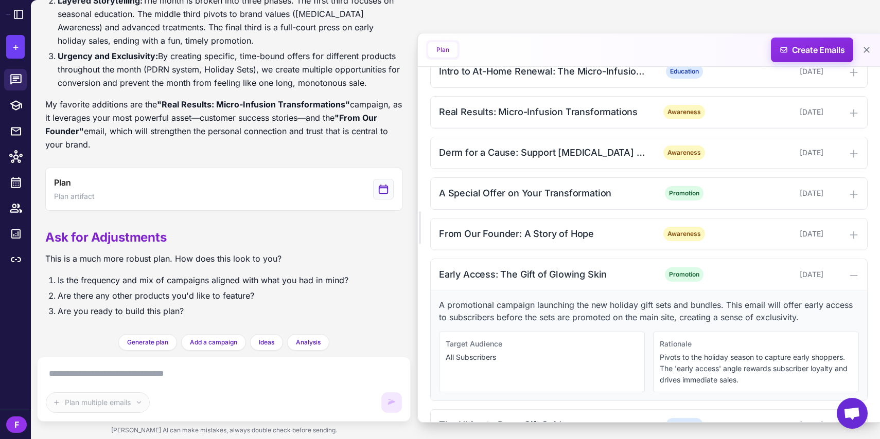
click at [558, 278] on div "Early Access: The Gift of Glowing Skin" at bounding box center [543, 275] width 208 height 14
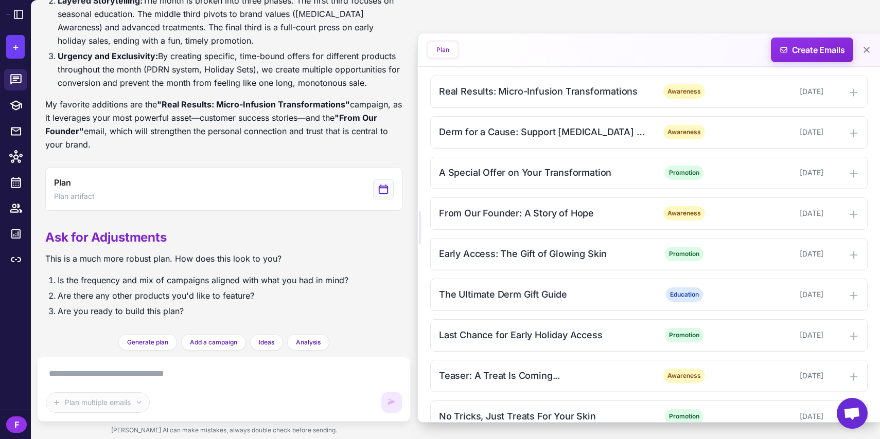
scroll to position [464, 0]
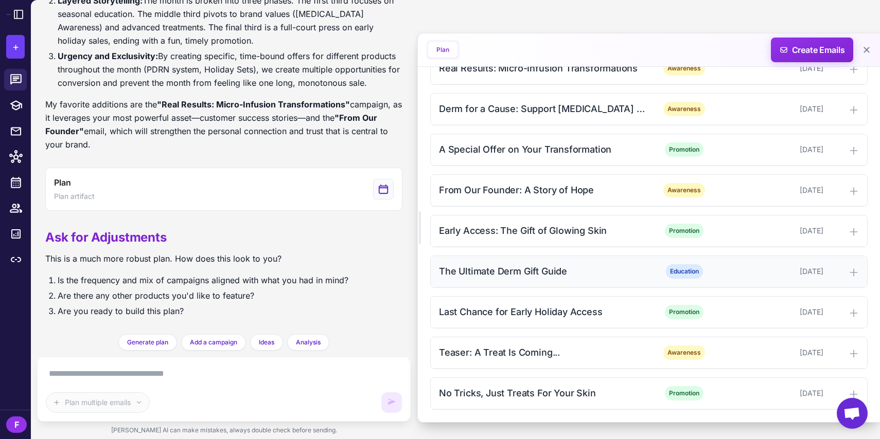
click at [528, 269] on div "The Ultimate Derm Gift Guide" at bounding box center [543, 272] width 208 height 14
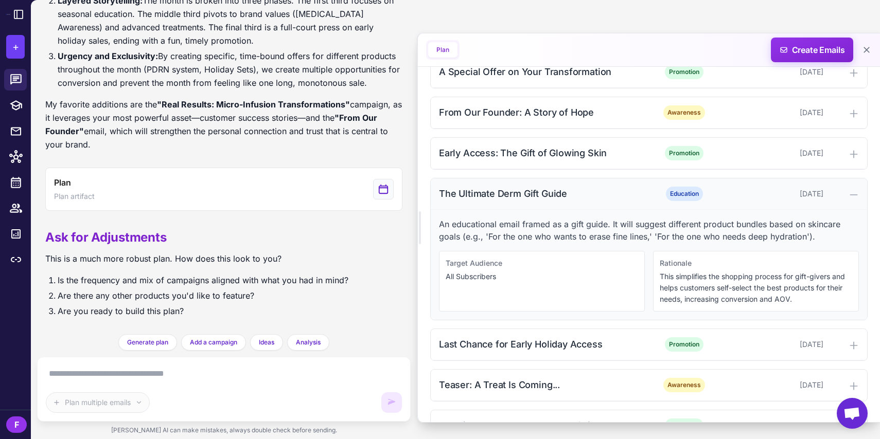
scroll to position [542, 0]
click at [521, 199] on div "The Ultimate Derm Gift Guide" at bounding box center [543, 193] width 208 height 14
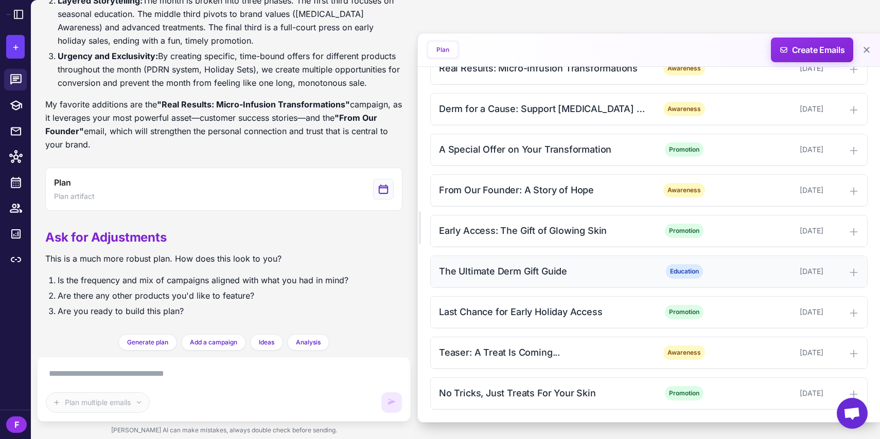
scroll to position [464, 0]
click at [511, 313] on div "Last Chance for Early Holiday Access" at bounding box center [543, 312] width 208 height 14
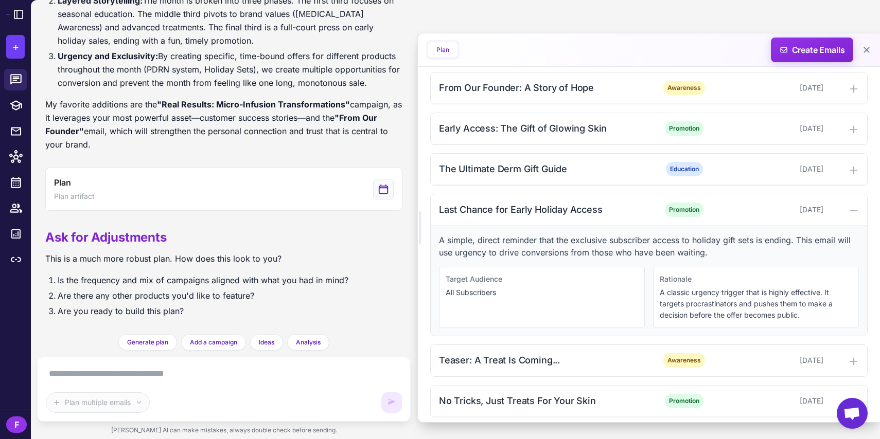
scroll to position [574, 0]
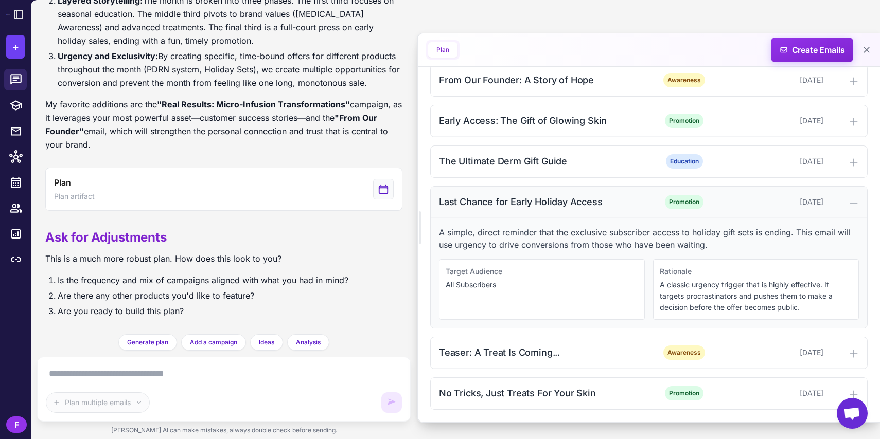
click at [526, 194] on div "Last Chance for Early Holiday Access Promotion October 27, 2025" at bounding box center [649, 202] width 436 height 31
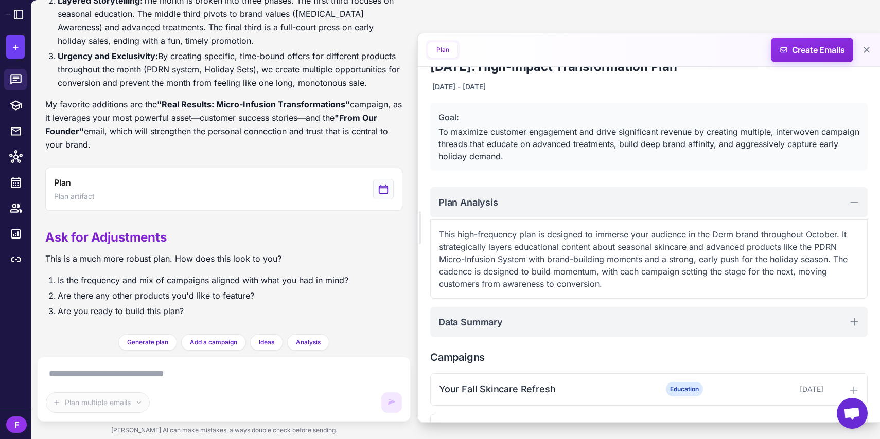
scroll to position [0, 0]
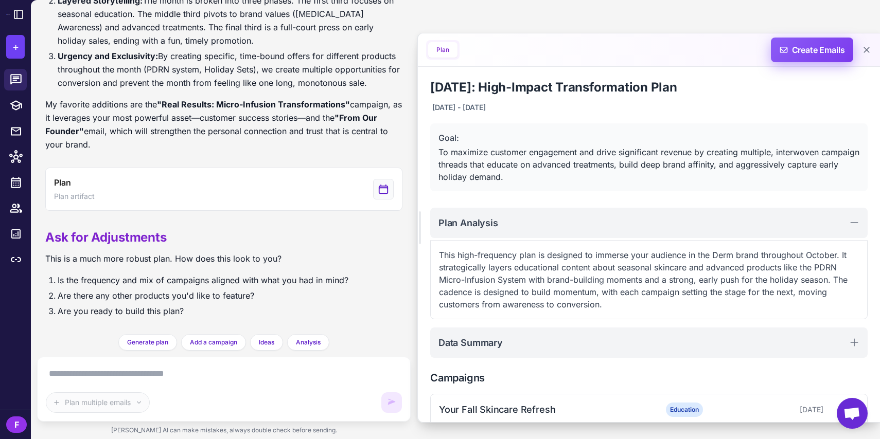
click at [791, 53] on span "Create Emails" at bounding box center [812, 50] width 90 height 25
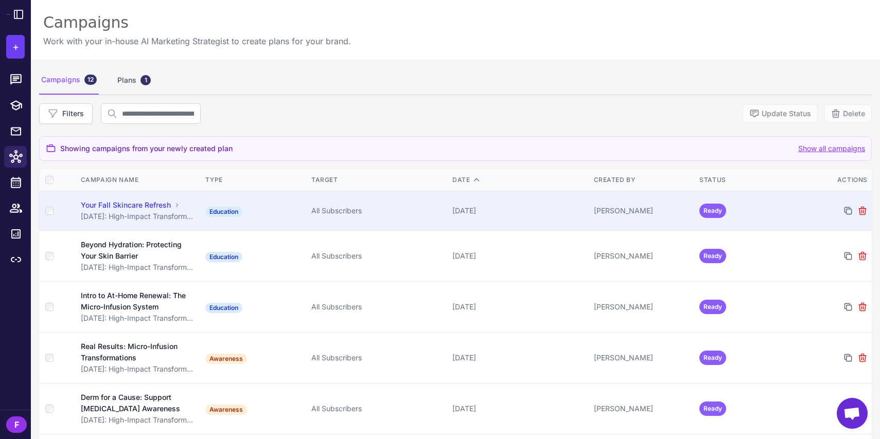
click at [679, 213] on div "Filippo Lovadina" at bounding box center [643, 210] width 98 height 11
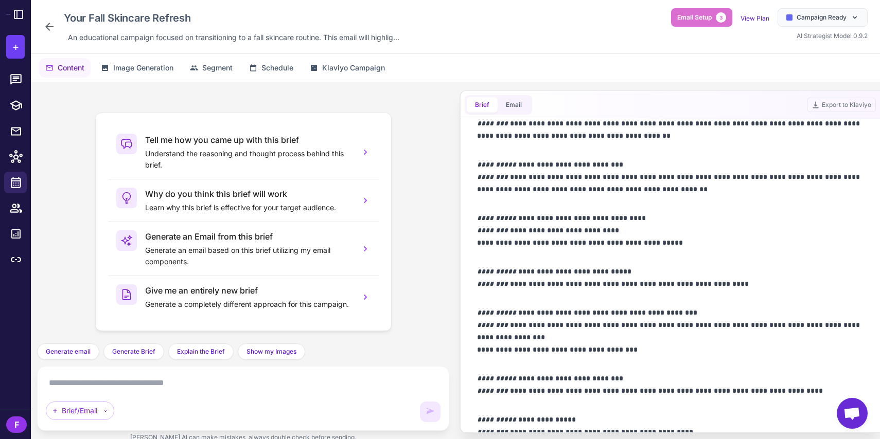
scroll to position [745, 0]
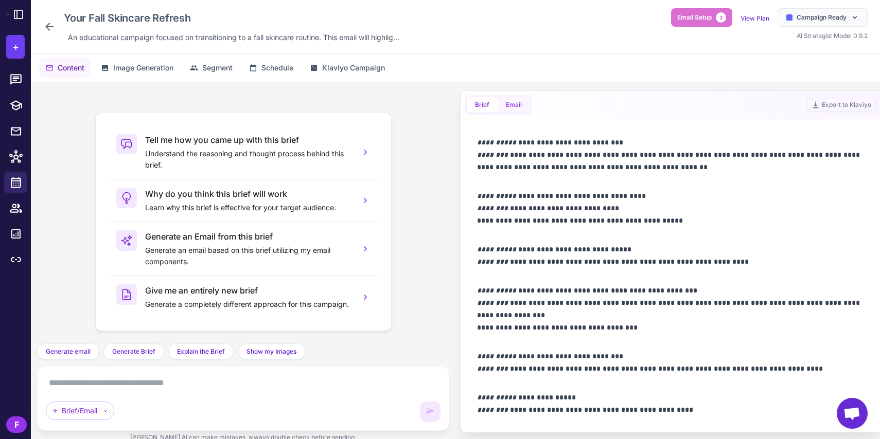
click at [515, 104] on button "Email" at bounding box center [514, 104] width 32 height 15
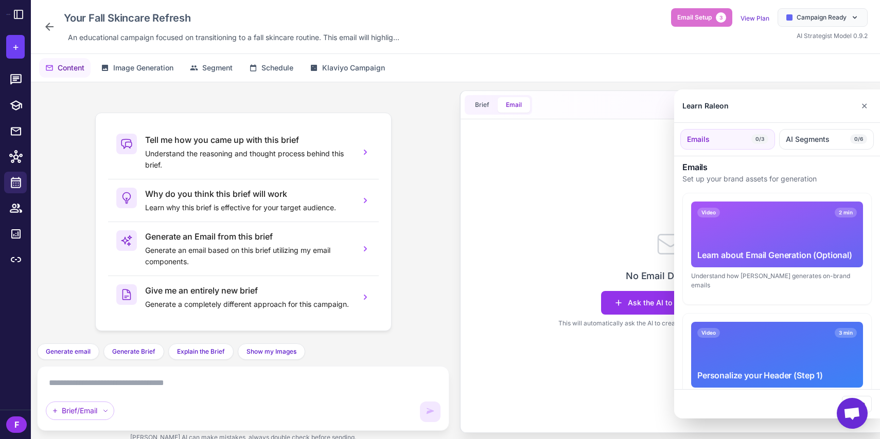
scroll to position [0, 0]
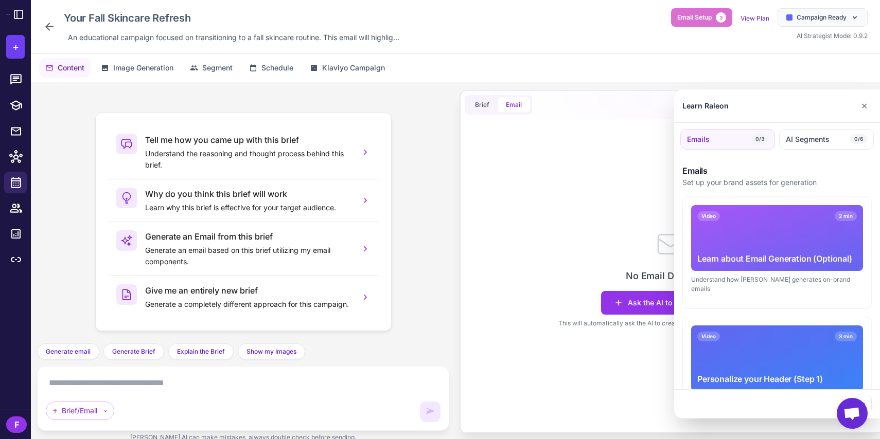
click at [648, 216] on div at bounding box center [440, 219] width 880 height 439
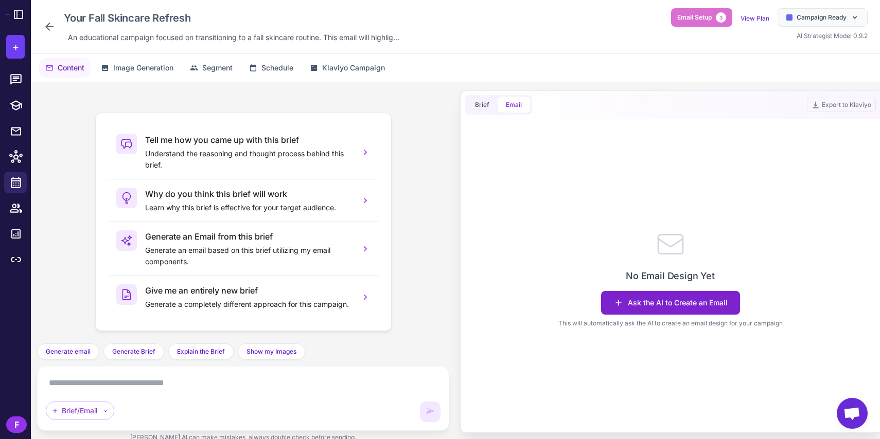
click at [676, 303] on button "Ask the AI to Create an Email" at bounding box center [670, 303] width 139 height 24
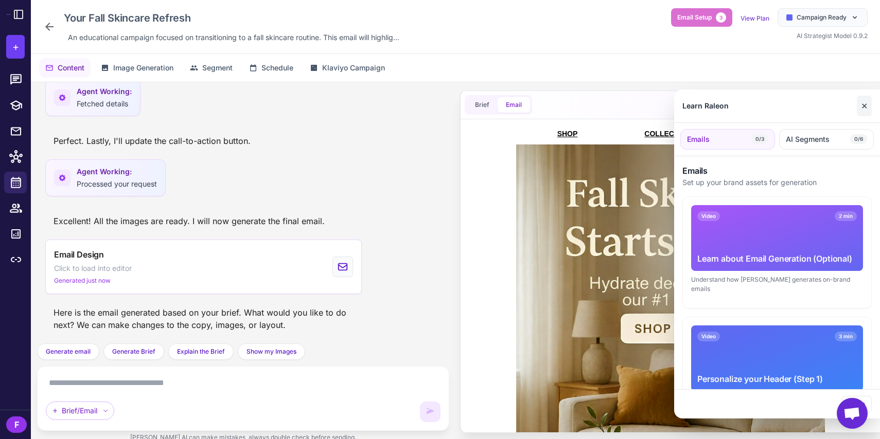
click at [865, 113] on button "✕" at bounding box center [864, 106] width 15 height 21
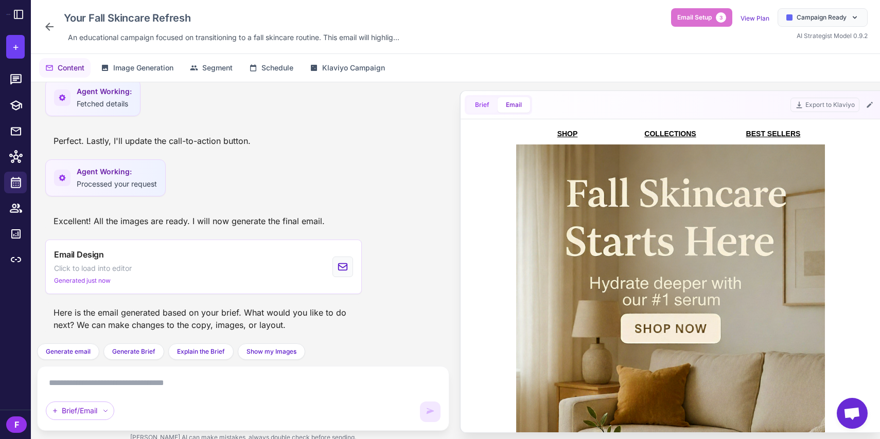
click at [490, 100] on button "Brief" at bounding box center [482, 104] width 31 height 15
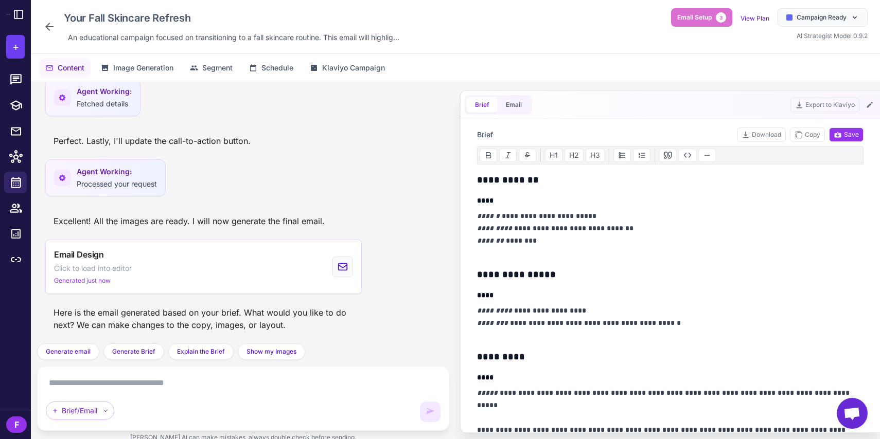
scroll to position [90, 0]
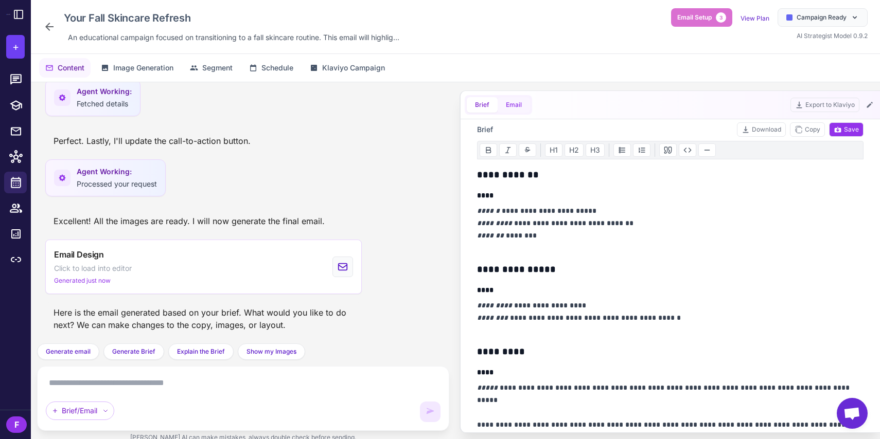
click at [524, 106] on button "Email" at bounding box center [514, 104] width 32 height 15
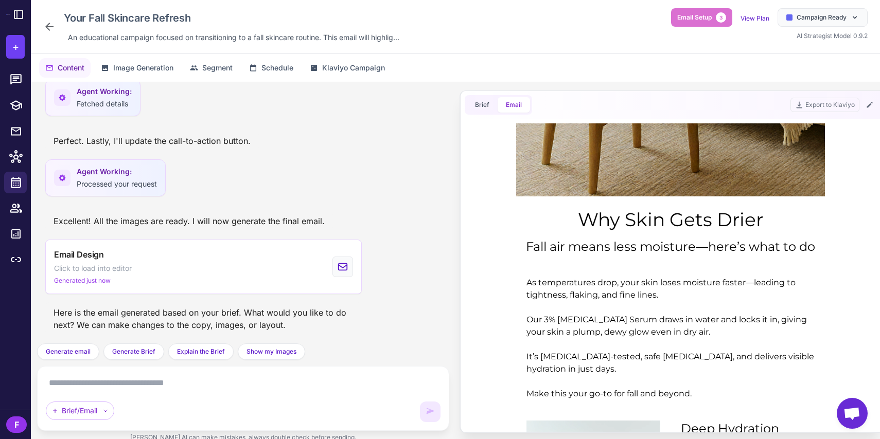
scroll to position [446, 0]
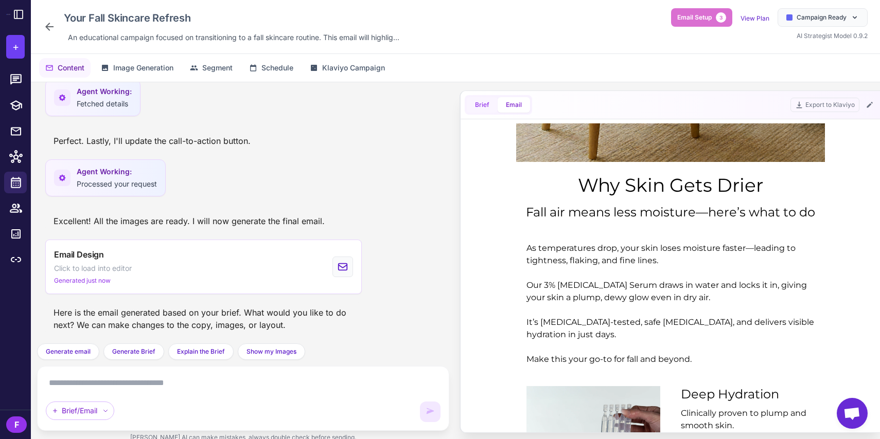
click at [469, 110] on button "Brief" at bounding box center [482, 104] width 31 height 15
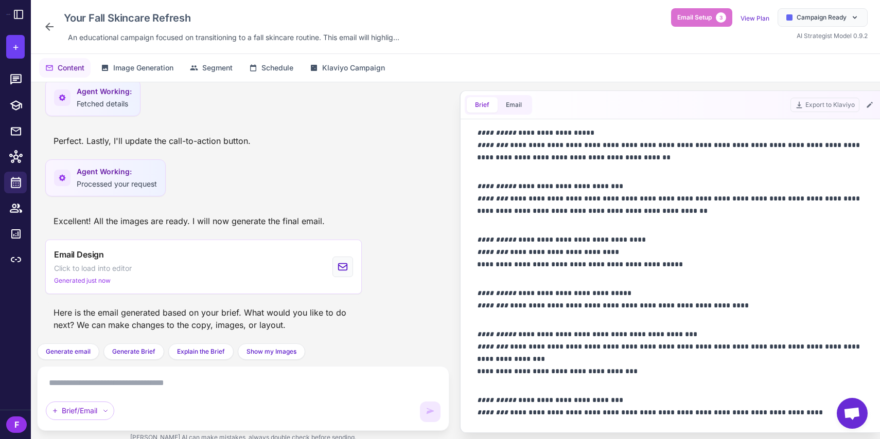
scroll to position [745, 0]
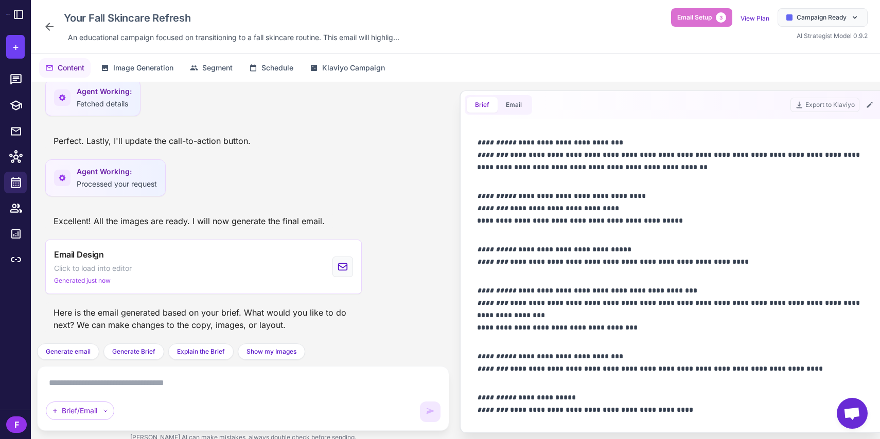
click at [47, 31] on icon at bounding box center [49, 27] width 12 height 12
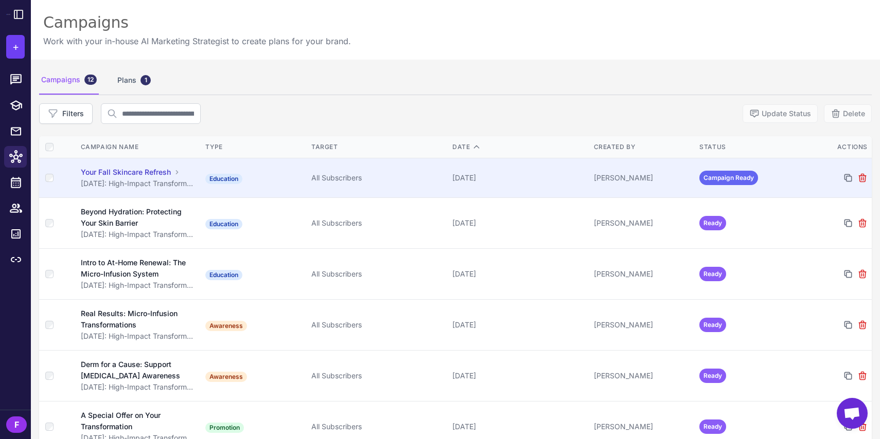
click at [648, 183] on div "Filippo Lovadina" at bounding box center [643, 177] width 98 height 11
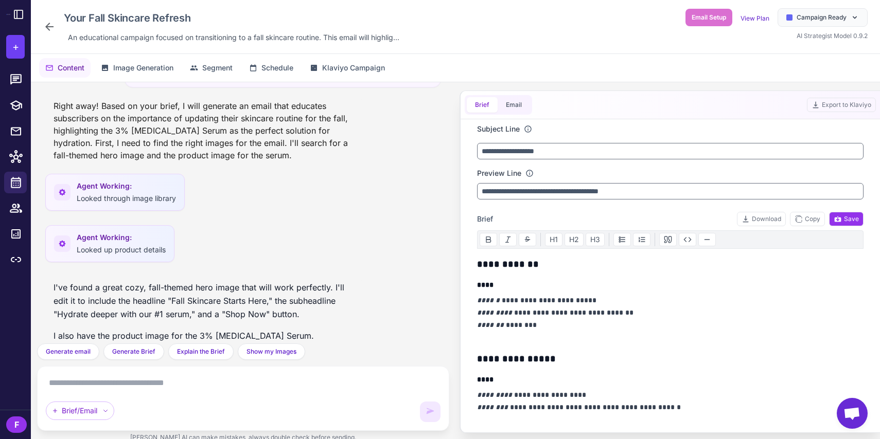
scroll to position [588, 0]
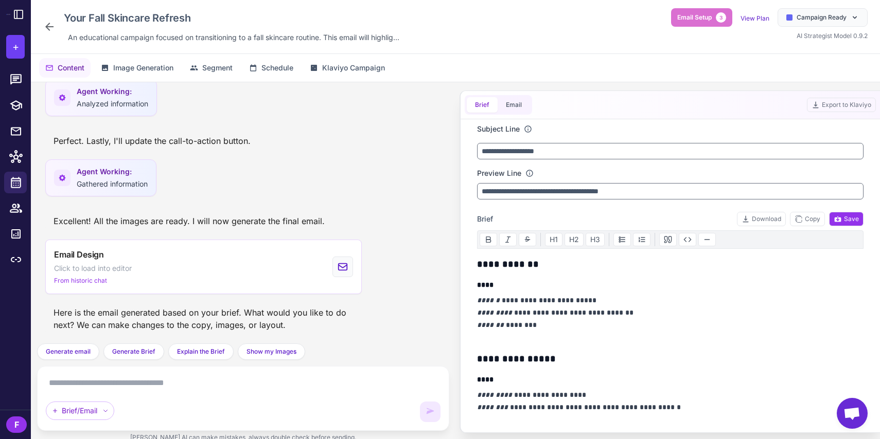
click at [689, 27] on div "Email Setup 3 View Plan Campaign Ready AI Strategist Model 0.9.2" at bounding box center [769, 24] width 197 height 33
click at [691, 21] on span "Email Setup" at bounding box center [694, 17] width 34 height 9
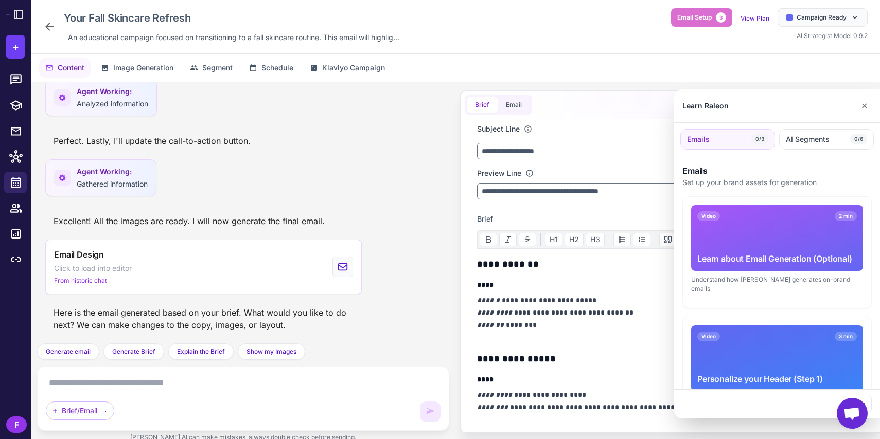
click at [764, 241] on div "Video 2 min Learn about Email Generation (Optional)" at bounding box center [777, 238] width 172 height 66
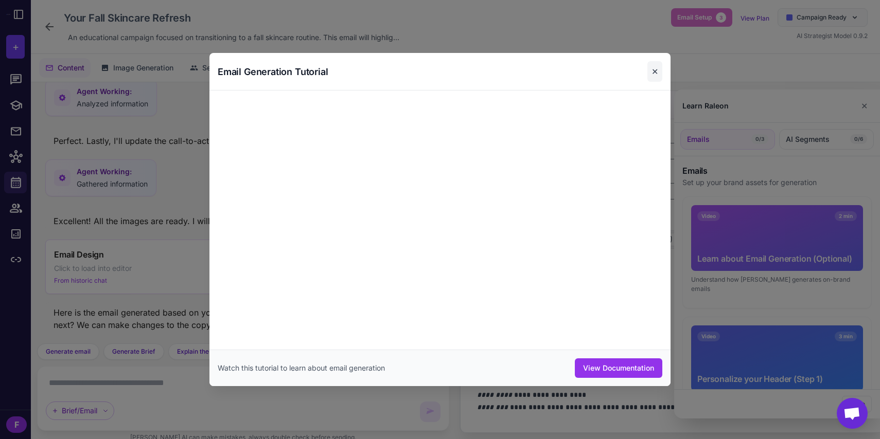
click at [661, 74] on button "✕" at bounding box center [654, 71] width 15 height 21
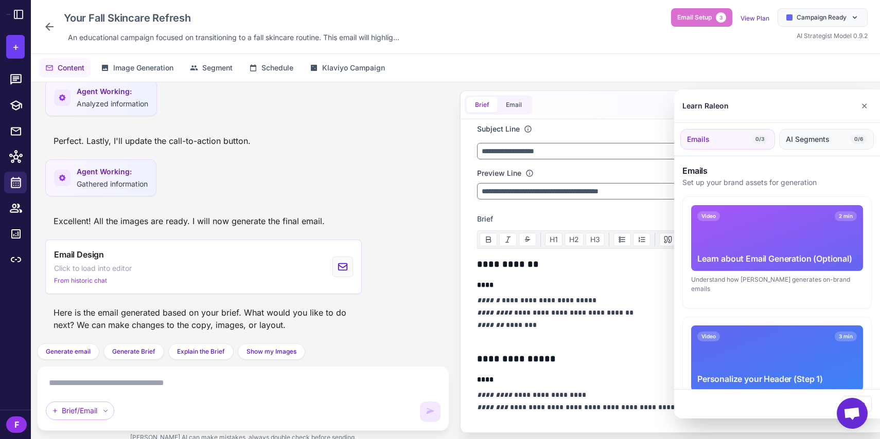
click at [812, 145] on button "AI Segments 0/6" at bounding box center [826, 139] width 95 height 21
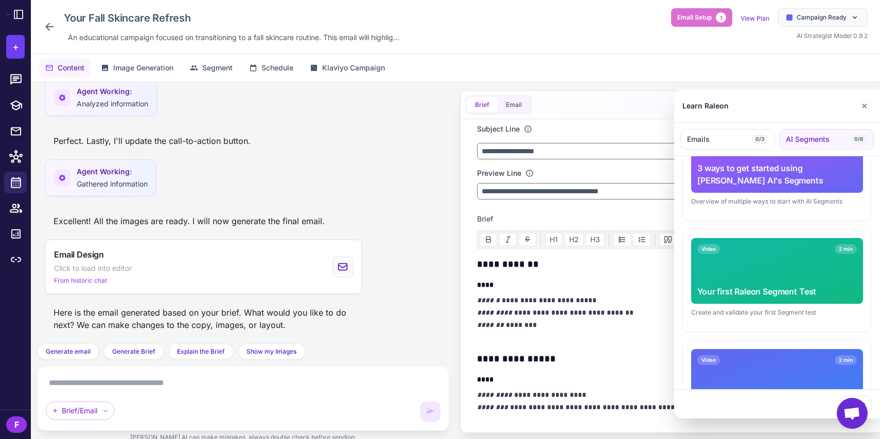
scroll to position [86, 0]
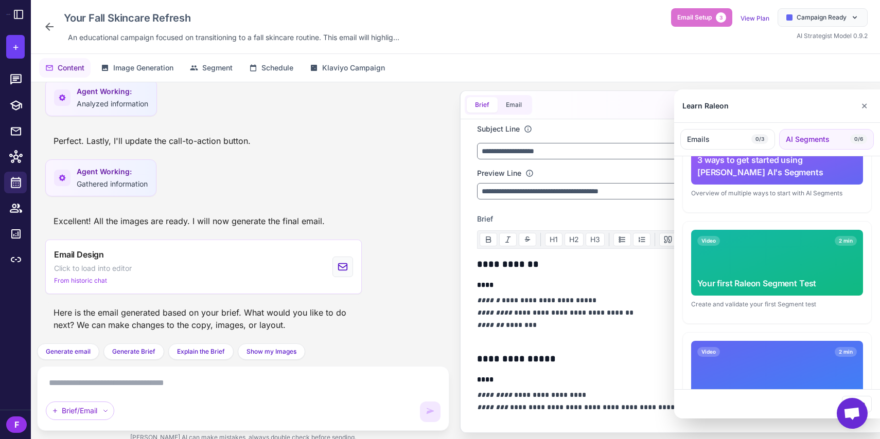
click at [416, 187] on div at bounding box center [440, 219] width 880 height 439
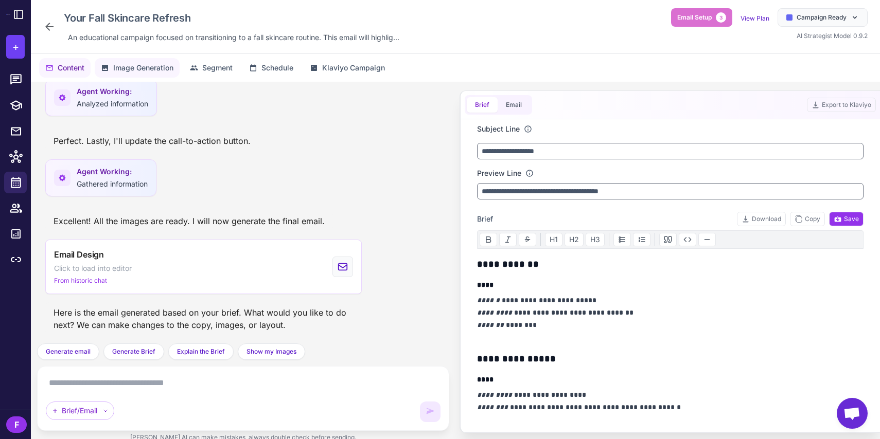
click at [129, 73] on span "Image Generation" at bounding box center [143, 67] width 60 height 11
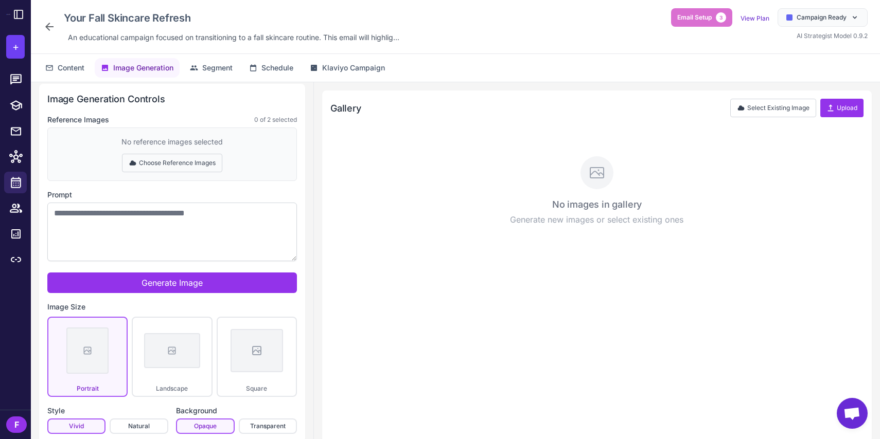
scroll to position [0, 0]
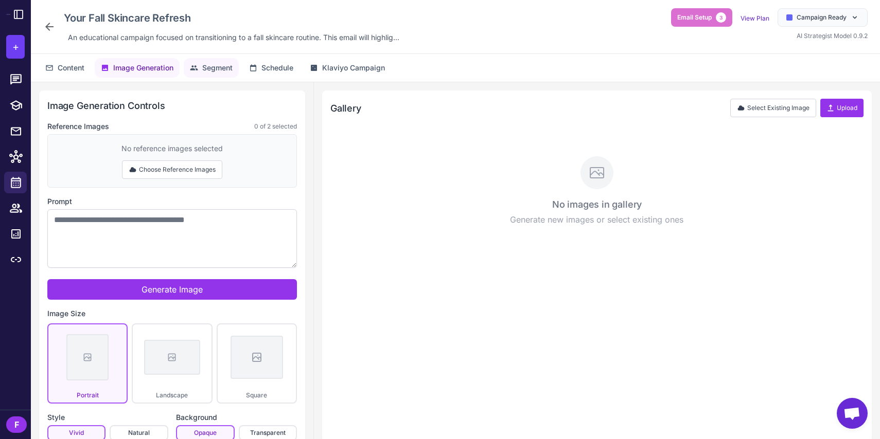
click at [222, 69] on span "Segment" at bounding box center [217, 67] width 30 height 11
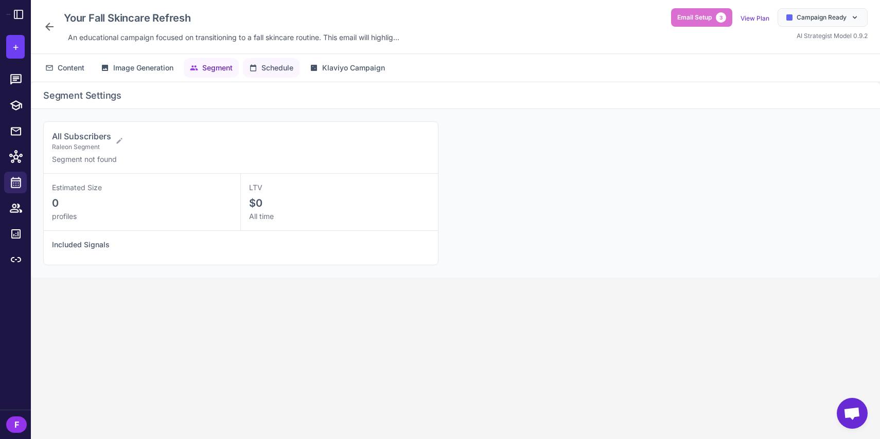
click at [279, 75] on button "Schedule" at bounding box center [271, 68] width 57 height 20
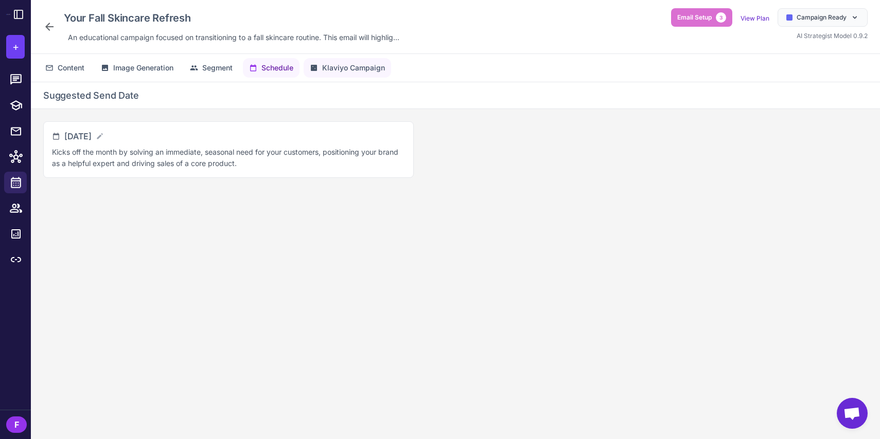
click at [327, 65] on span "Klaviyo Campaign" at bounding box center [353, 67] width 63 height 11
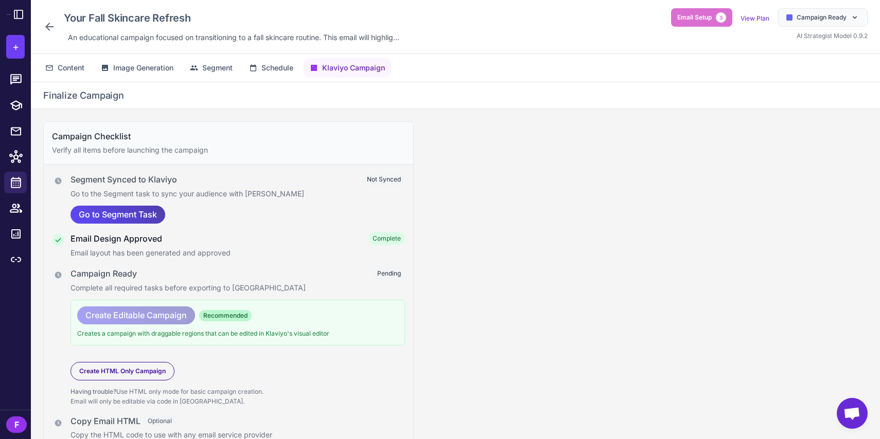
click at [50, 31] on icon at bounding box center [49, 27] width 12 height 12
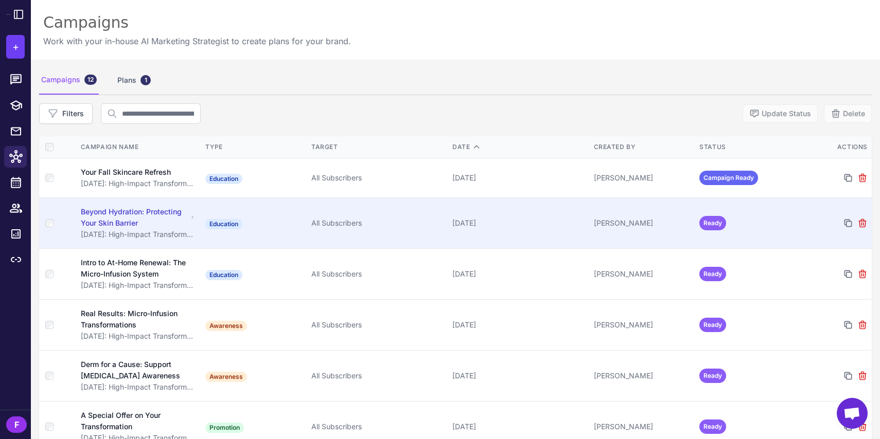
click at [263, 220] on td "Education" at bounding box center [254, 223] width 106 height 51
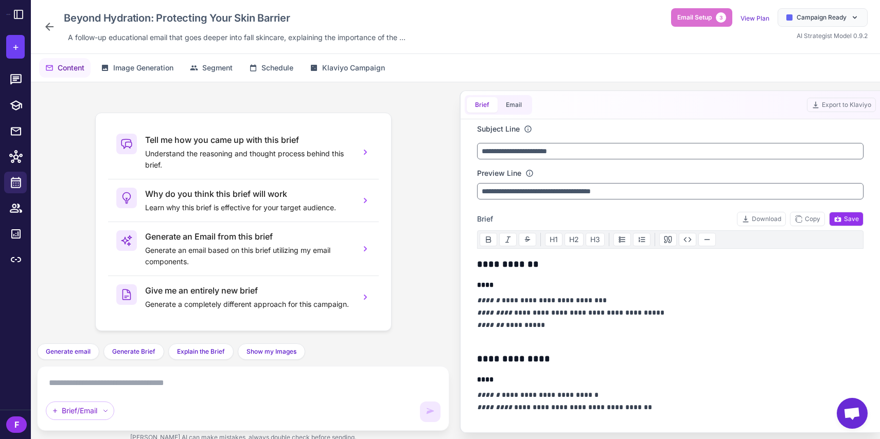
click at [50, 29] on icon at bounding box center [49, 27] width 12 height 12
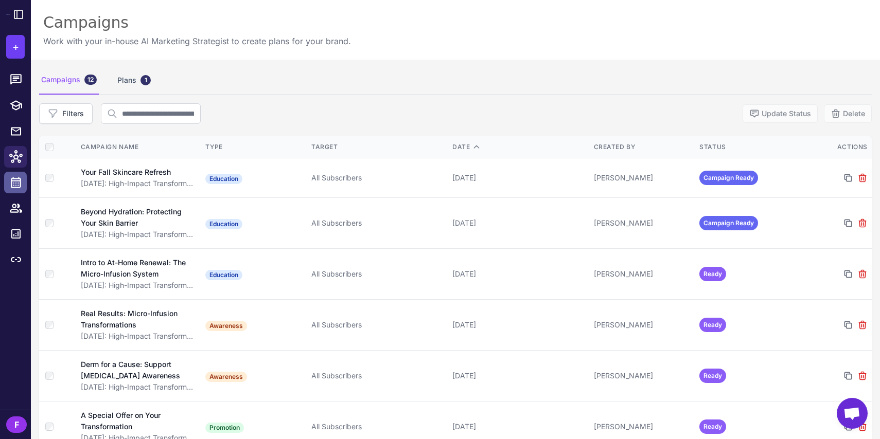
click at [16, 180] on icon at bounding box center [15, 182] width 13 height 13
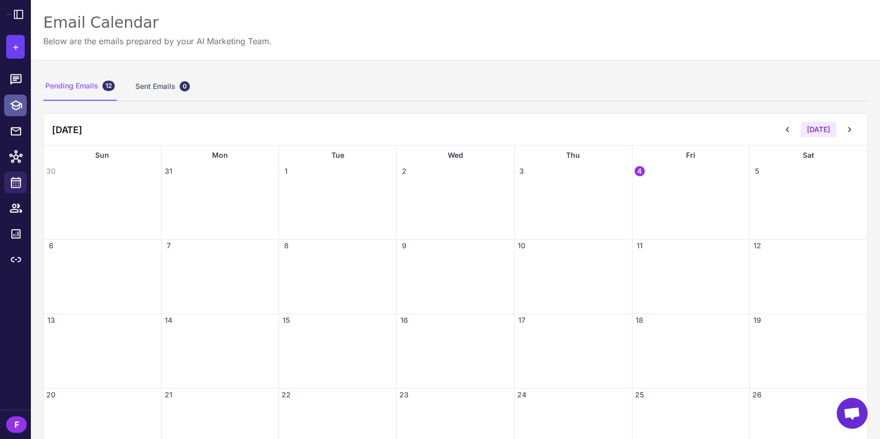
click at [15, 102] on icon at bounding box center [15, 105] width 13 height 13
select select
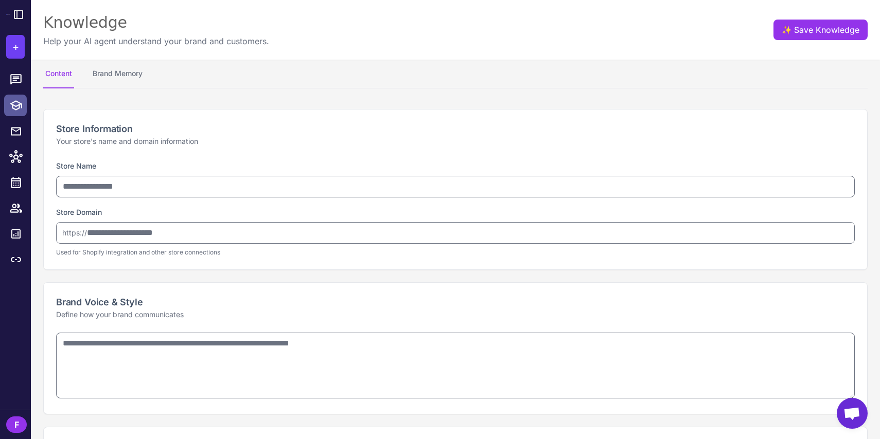
type input "****"
type input "**********"
type textarea "**********"
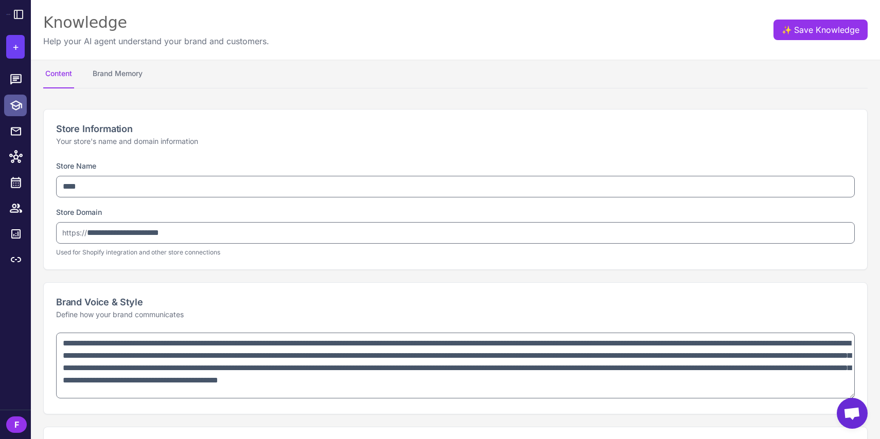
type textarea "**********"
click at [15, 126] on icon at bounding box center [16, 131] width 12 height 13
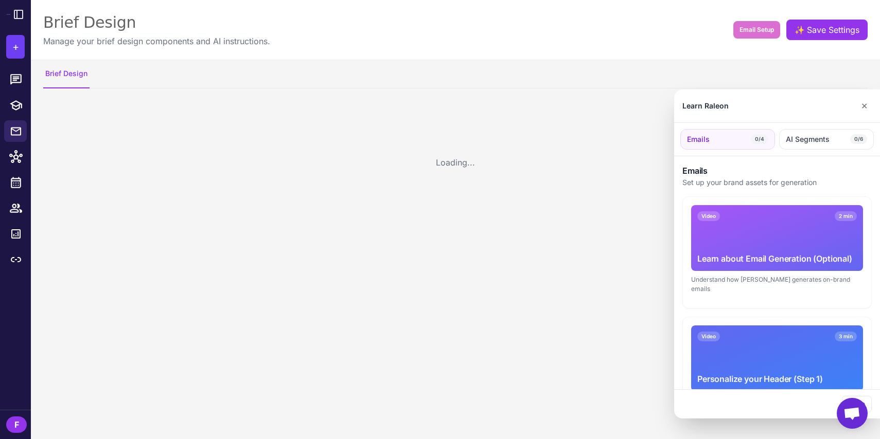
click at [18, 100] on div at bounding box center [440, 219] width 880 height 439
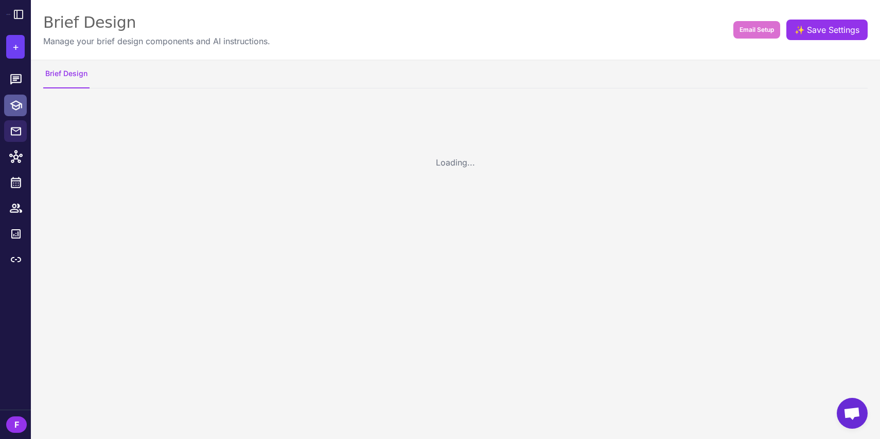
click at [18, 105] on icon at bounding box center [16, 105] width 12 height 10
select select
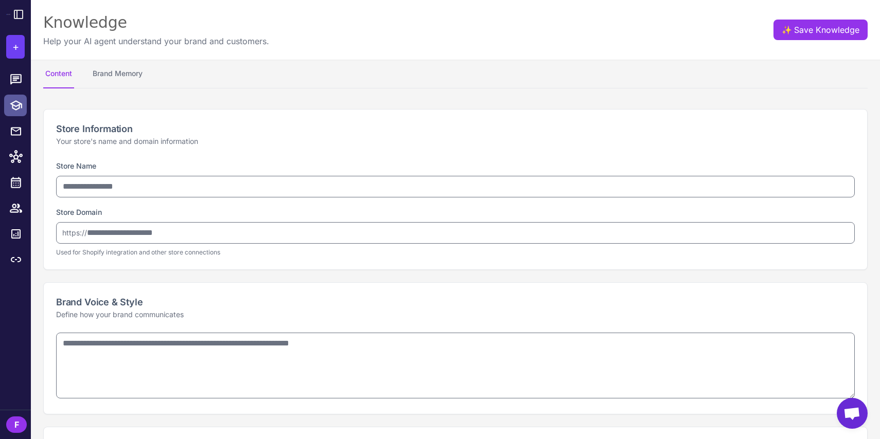
type input "****"
type input "**********"
type textarea "**********"
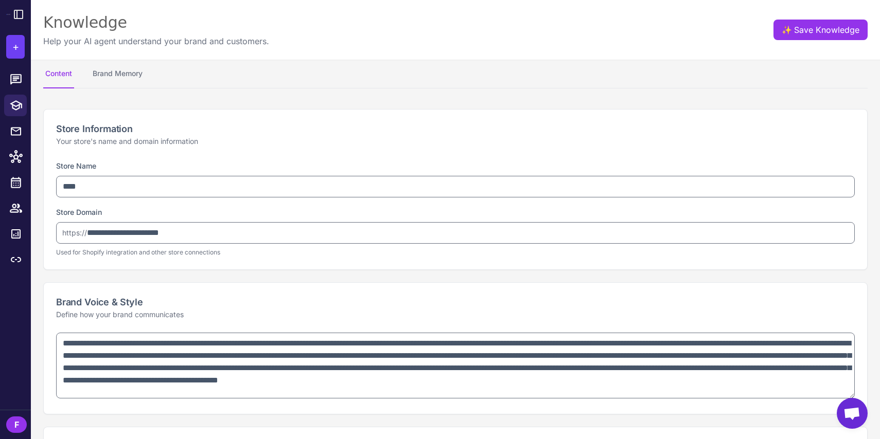
type textarea "**********"
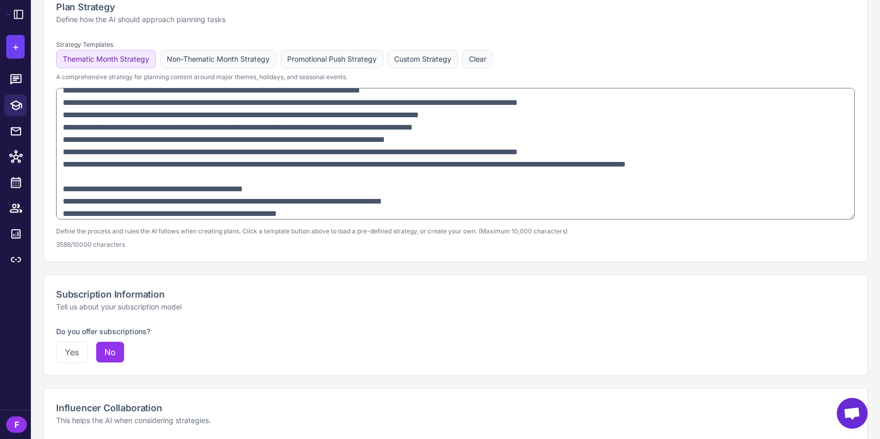
scroll to position [690, 0]
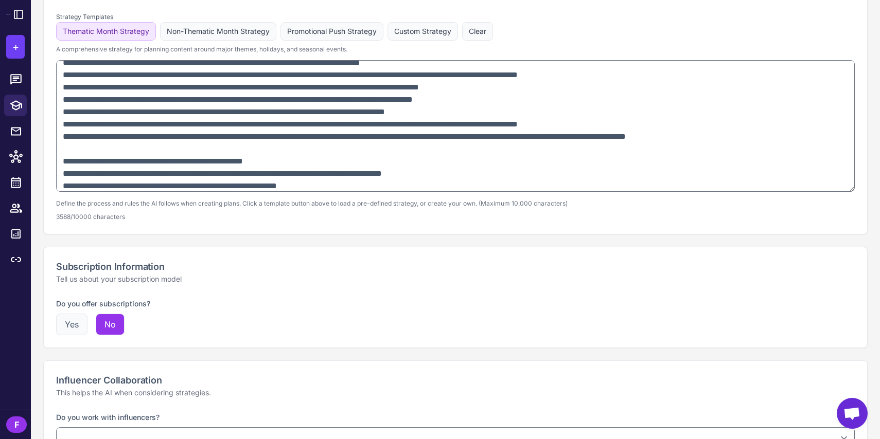
click at [79, 334] on button "Yes" at bounding box center [71, 325] width 31 height 22
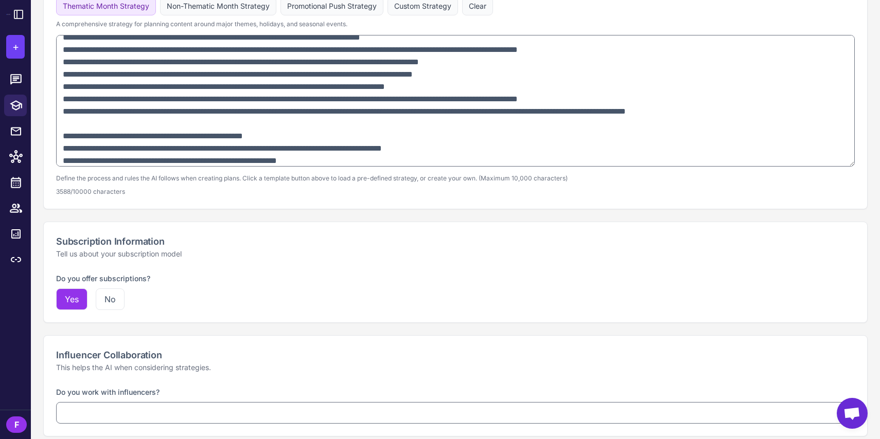
scroll to position [726, 0]
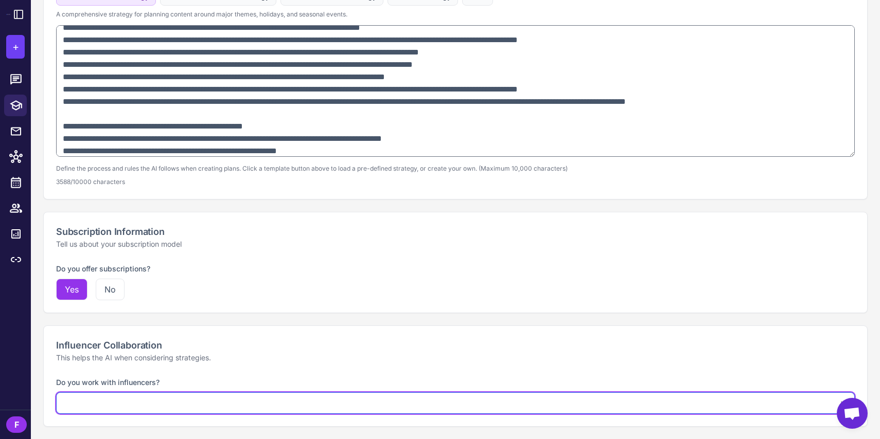
click at [160, 395] on select "**********" at bounding box center [455, 404] width 799 height 22
select select "*********"
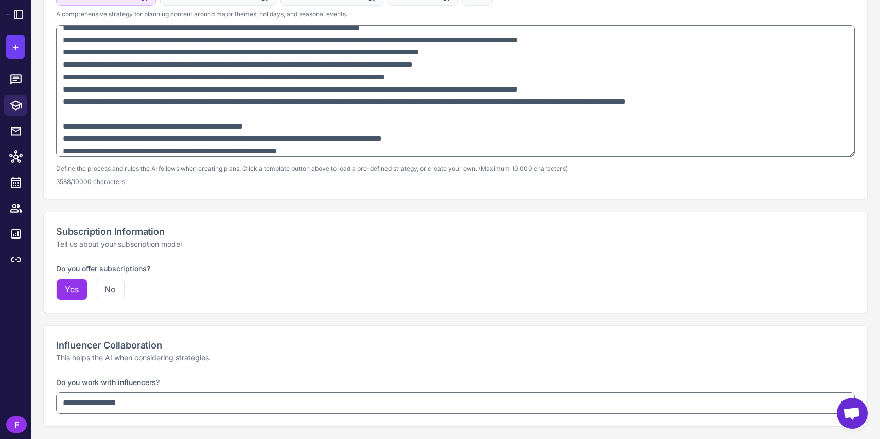
click at [198, 366] on div "Influencer Collaboration This helps the AI when considering strategies." at bounding box center [455, 351] width 823 height 50
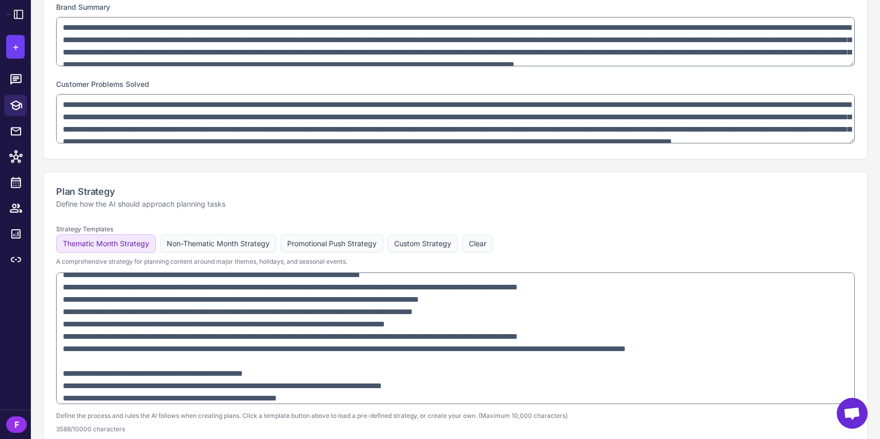
scroll to position [461, 0]
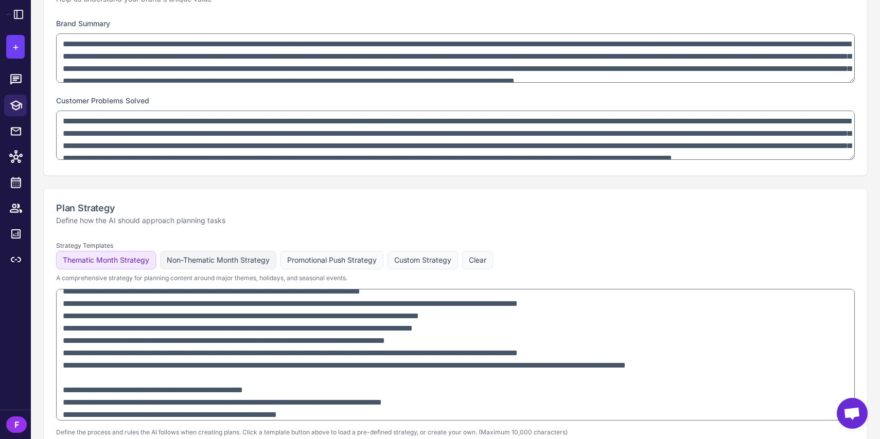
click at [250, 259] on button "Non-Thematic Month Strategy" at bounding box center [218, 260] width 116 height 19
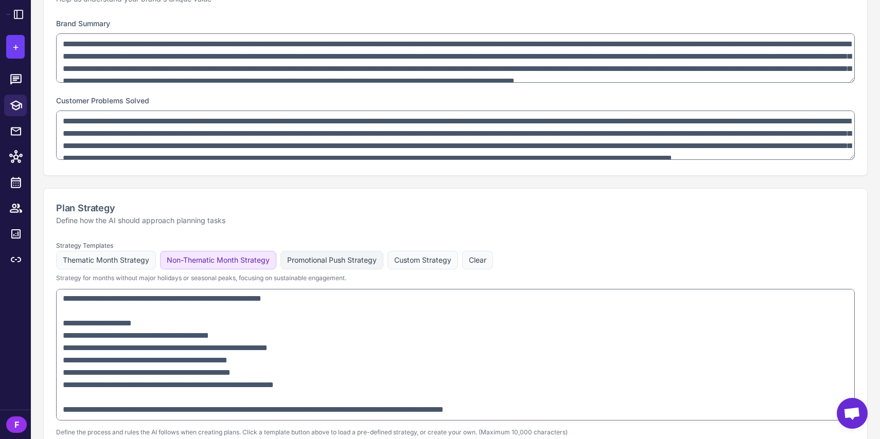
click at [304, 262] on button "Promotional Push Strategy" at bounding box center [331, 260] width 103 height 19
type textarea "**********"
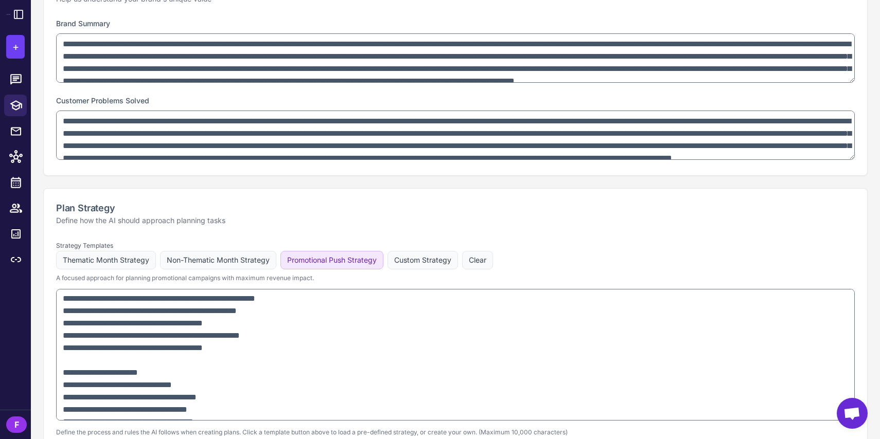
scroll to position [848, 0]
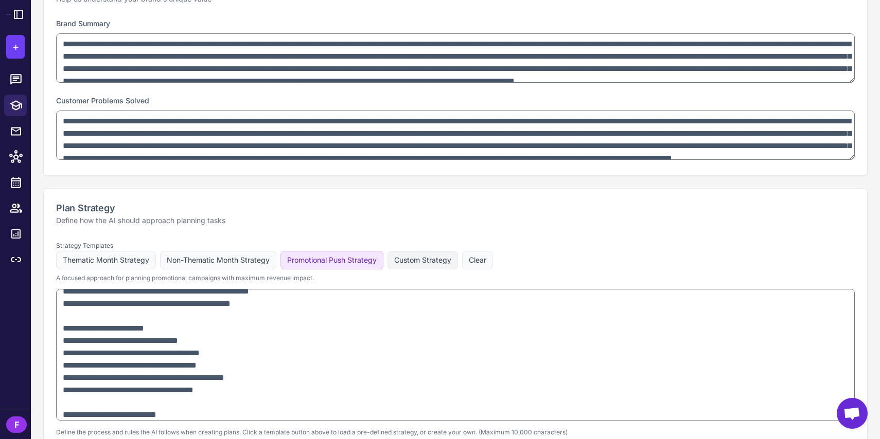
click at [394, 265] on button "Custom Strategy" at bounding box center [423, 260] width 71 height 19
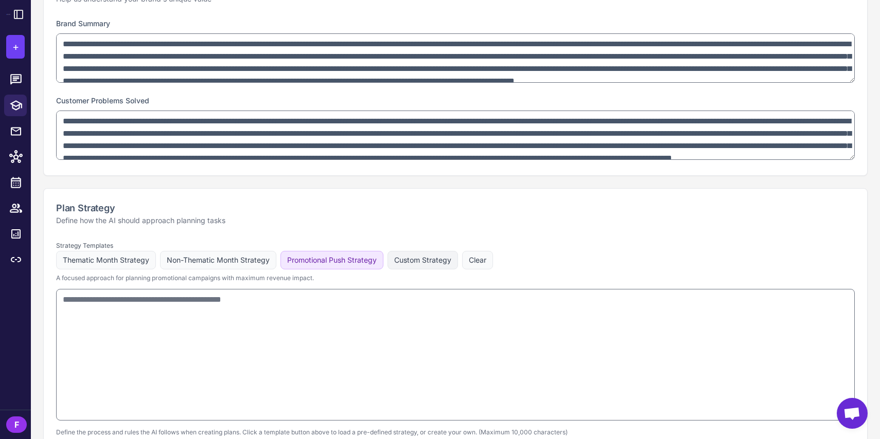
scroll to position [0, 0]
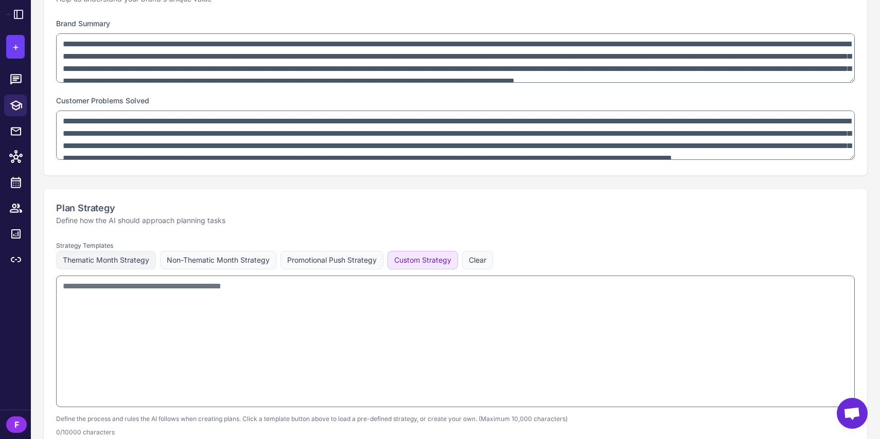
click at [148, 255] on button "Thematic Month Strategy" at bounding box center [106, 260] width 100 height 19
type textarea "**********"
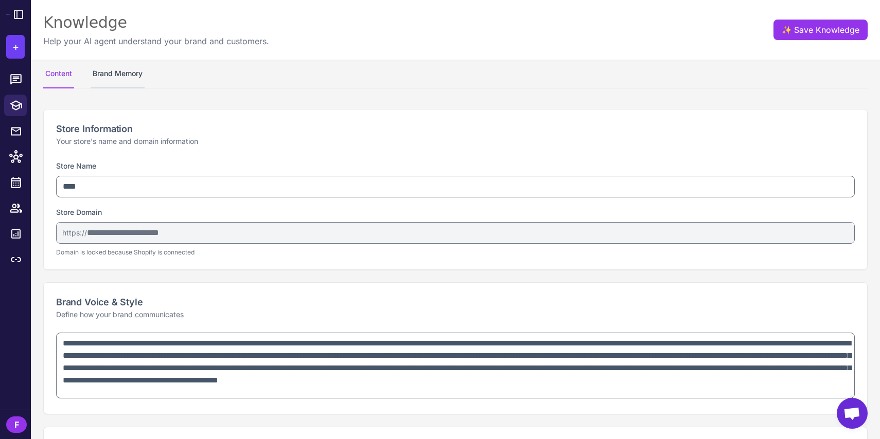
click at [125, 78] on button "Brand Memory" at bounding box center [118, 74] width 54 height 29
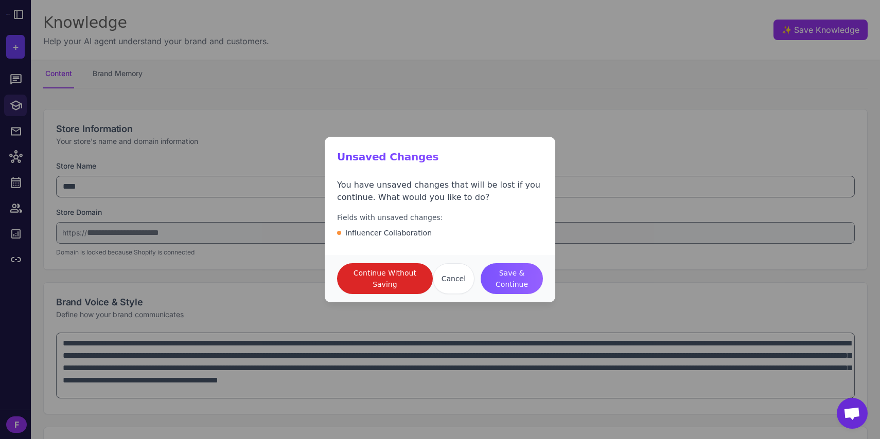
click at [516, 276] on span "Save & Continue" at bounding box center [512, 279] width 46 height 23
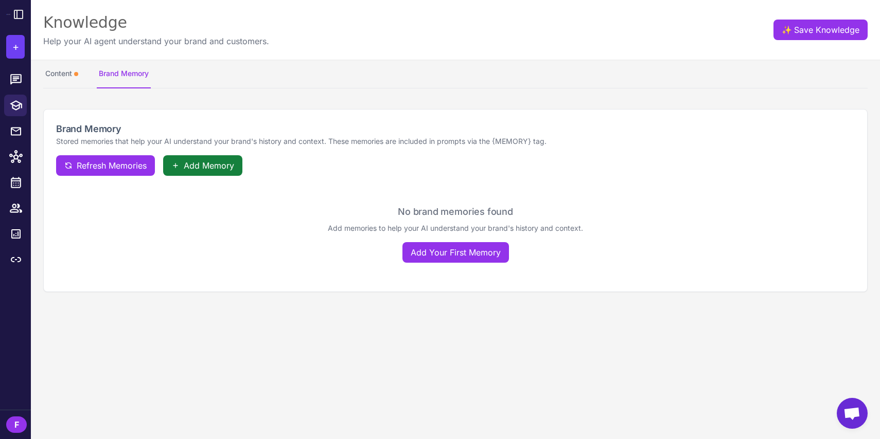
click at [213, 165] on span "Add Memory" at bounding box center [209, 166] width 50 height 12
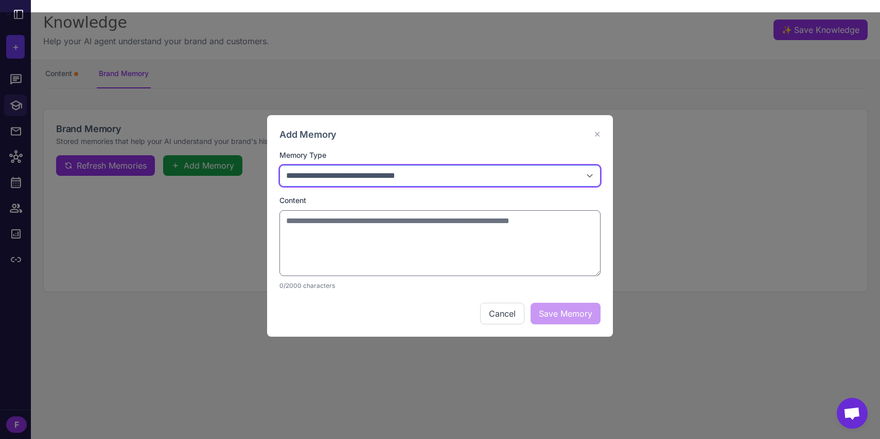
click at [382, 172] on select "**********" at bounding box center [439, 176] width 321 height 22
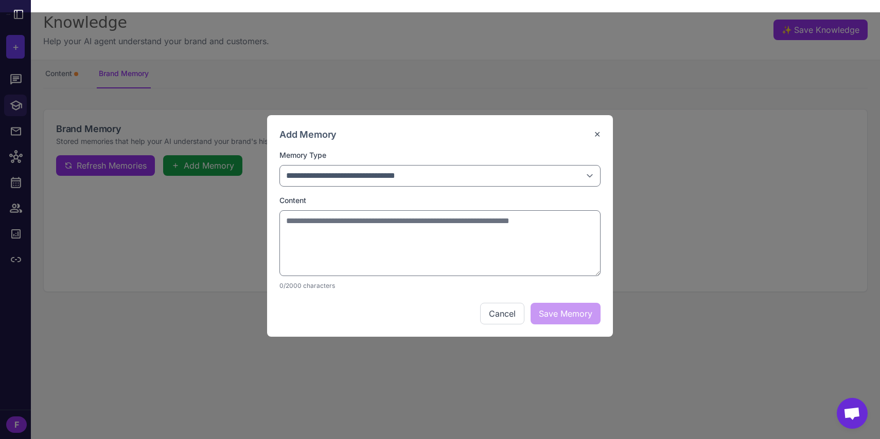
click at [597, 139] on button "✕" at bounding box center [597, 134] width 7 height 12
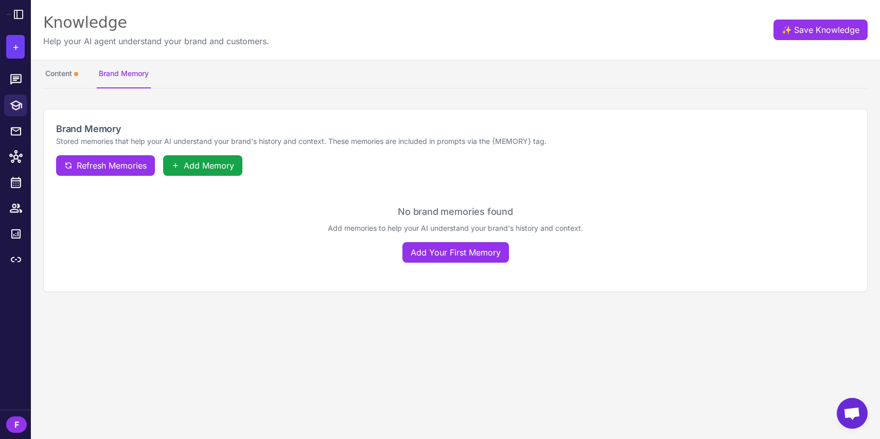
click at [19, 143] on li at bounding box center [15, 131] width 31 height 26
click at [17, 134] on icon at bounding box center [16, 131] width 12 height 13
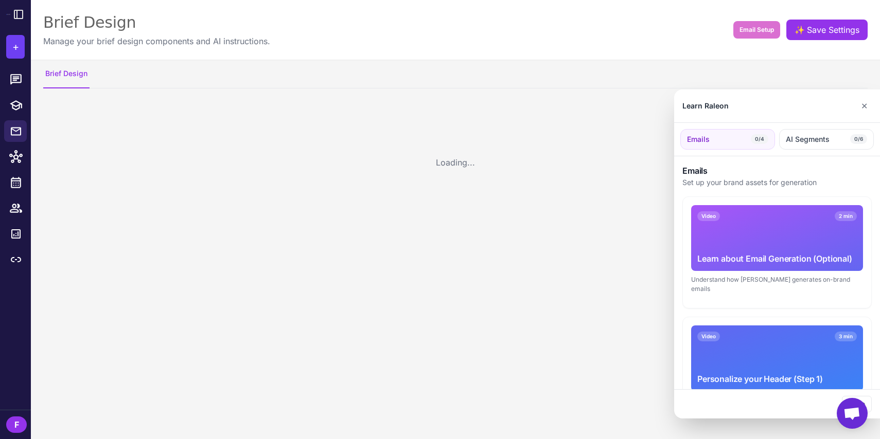
click at [16, 157] on div at bounding box center [440, 219] width 880 height 439
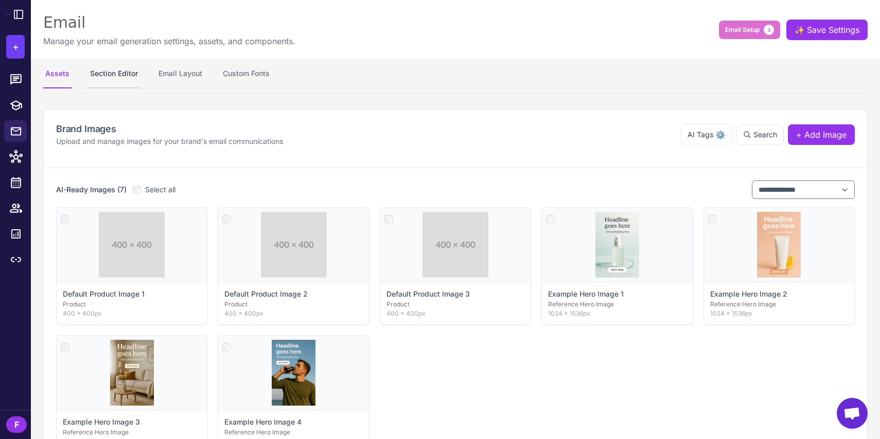
click at [116, 69] on button "Section Editor" at bounding box center [114, 74] width 52 height 29
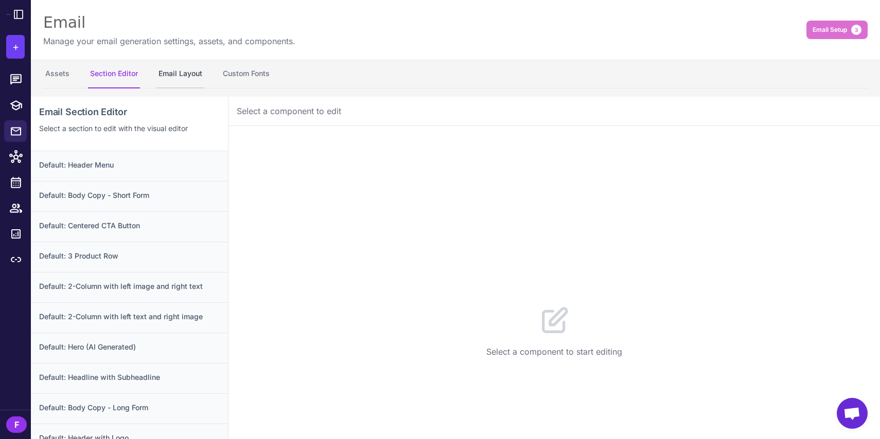
click at [177, 74] on button "Email Layout" at bounding box center [180, 74] width 48 height 29
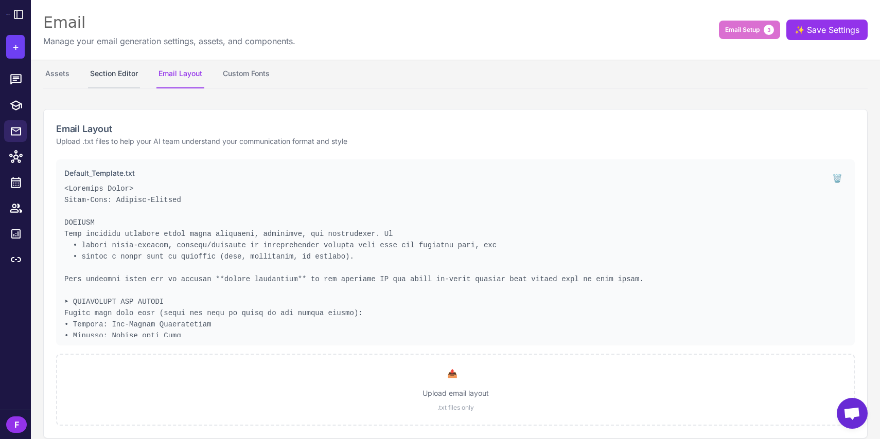
click at [136, 73] on button "Section Editor" at bounding box center [114, 74] width 52 height 29
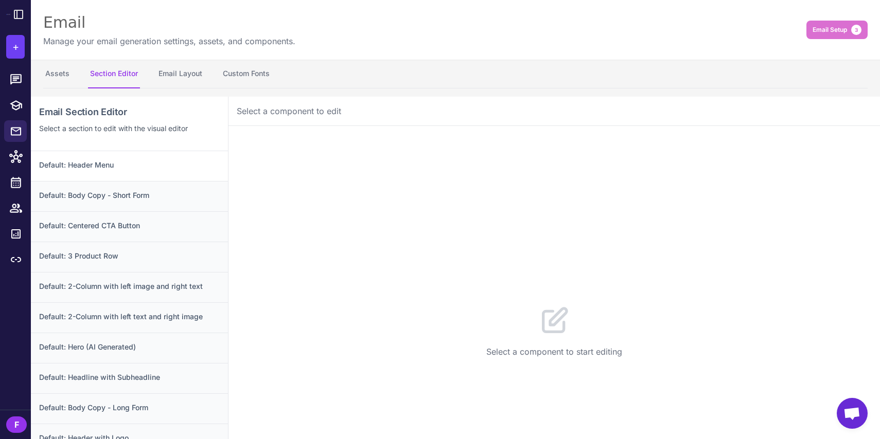
click at [128, 166] on h3 "Default: Header Menu" at bounding box center [129, 165] width 181 height 11
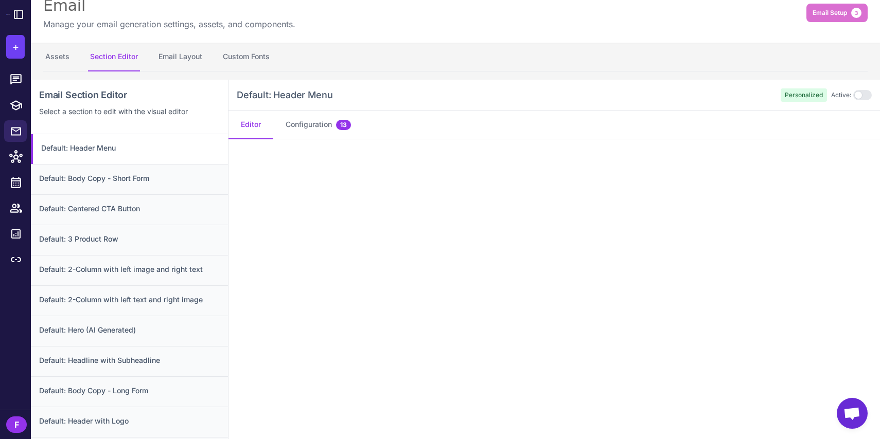
scroll to position [3, 0]
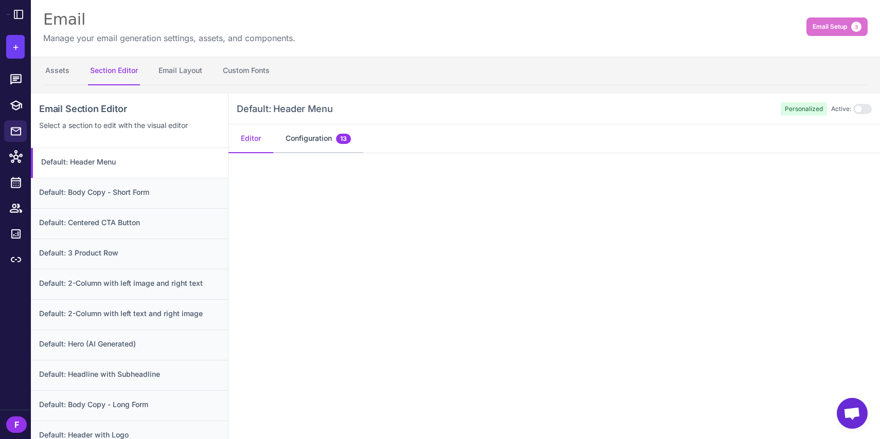
click at [311, 145] on button "Configuration 13" at bounding box center [318, 139] width 90 height 29
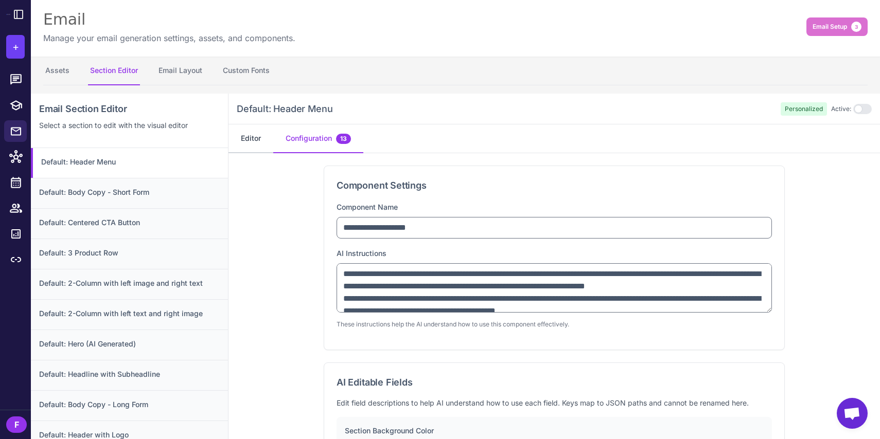
click at [260, 147] on button "Editor" at bounding box center [250, 139] width 45 height 29
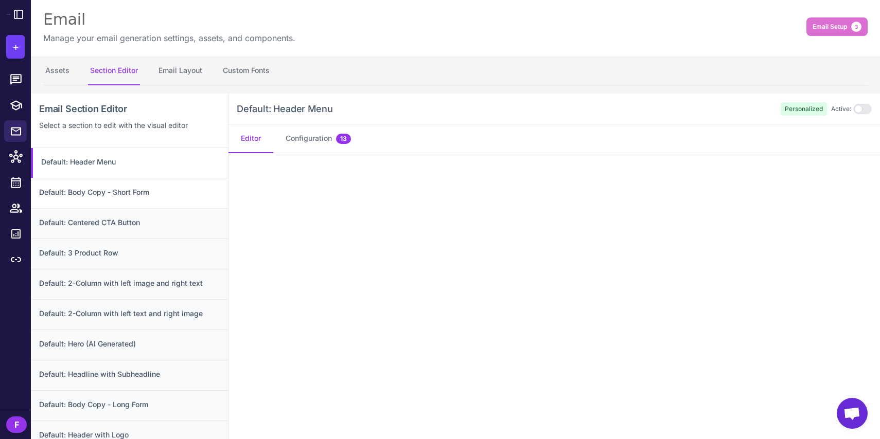
click at [172, 204] on div "Default: Body Copy - Short Form" at bounding box center [129, 193] width 197 height 30
click at [158, 220] on h3 "Default: Centered CTA Button" at bounding box center [129, 222] width 181 height 11
click at [160, 189] on h3 "Default: Body Copy - Short Form" at bounding box center [129, 192] width 181 height 11
click at [17, 209] on icon at bounding box center [15, 208] width 13 height 13
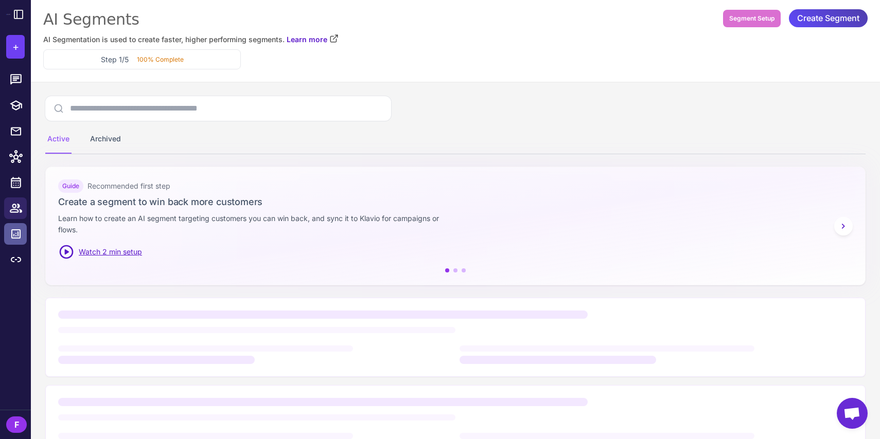
click at [19, 237] on icon at bounding box center [16, 234] width 12 height 12
